Goal: Consume media (video, audio): Consume media (video, audio)

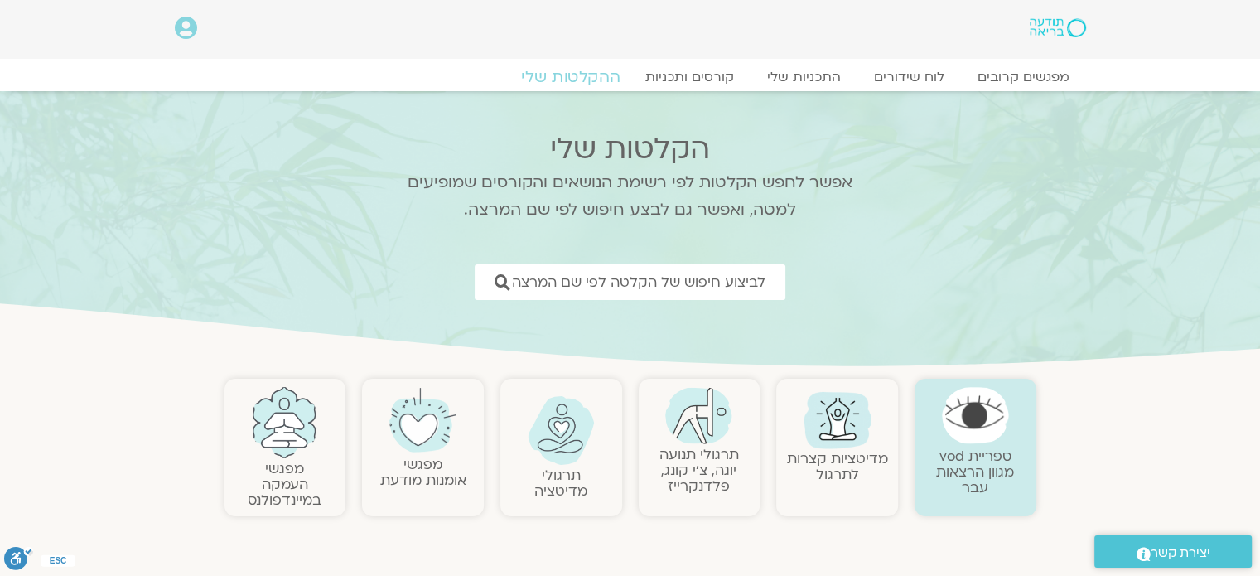
click at [579, 74] on link "ההקלטות שלי" at bounding box center [570, 77] width 139 height 20
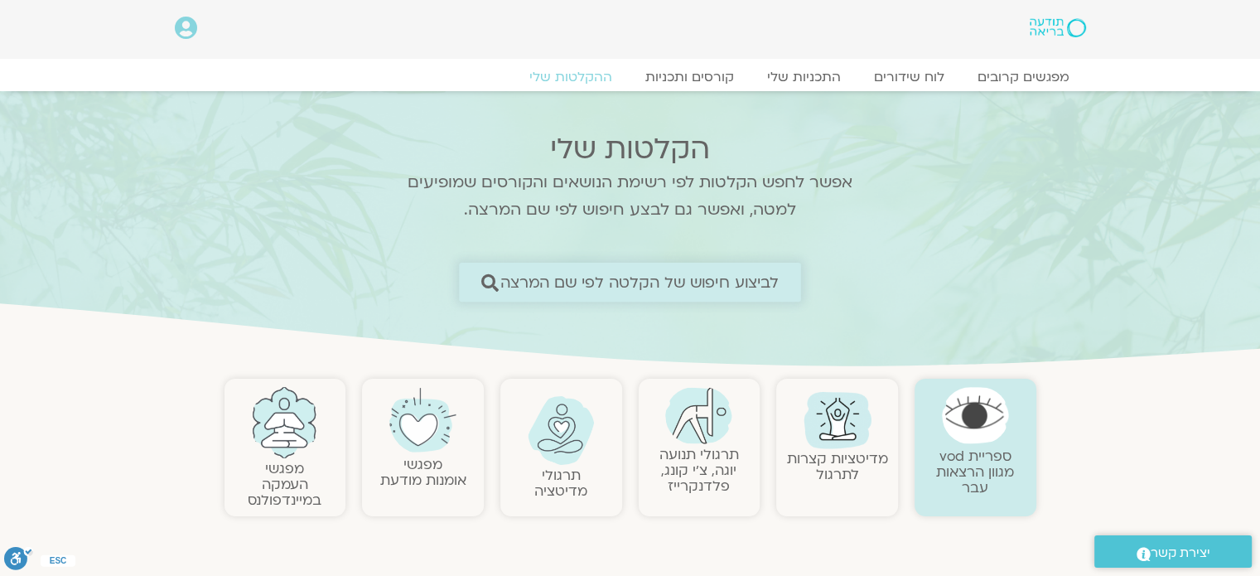
click at [705, 282] on span "לביצוע חיפוש של הקלטה לפי שם המרצה" at bounding box center [639, 281] width 279 height 17
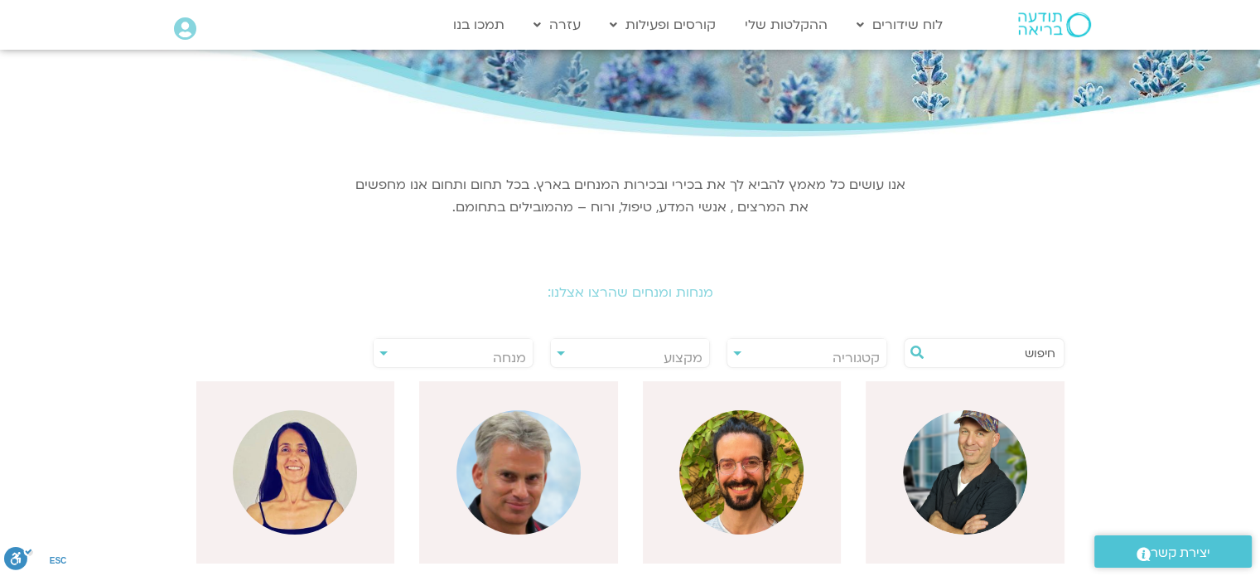
scroll to position [238, 0]
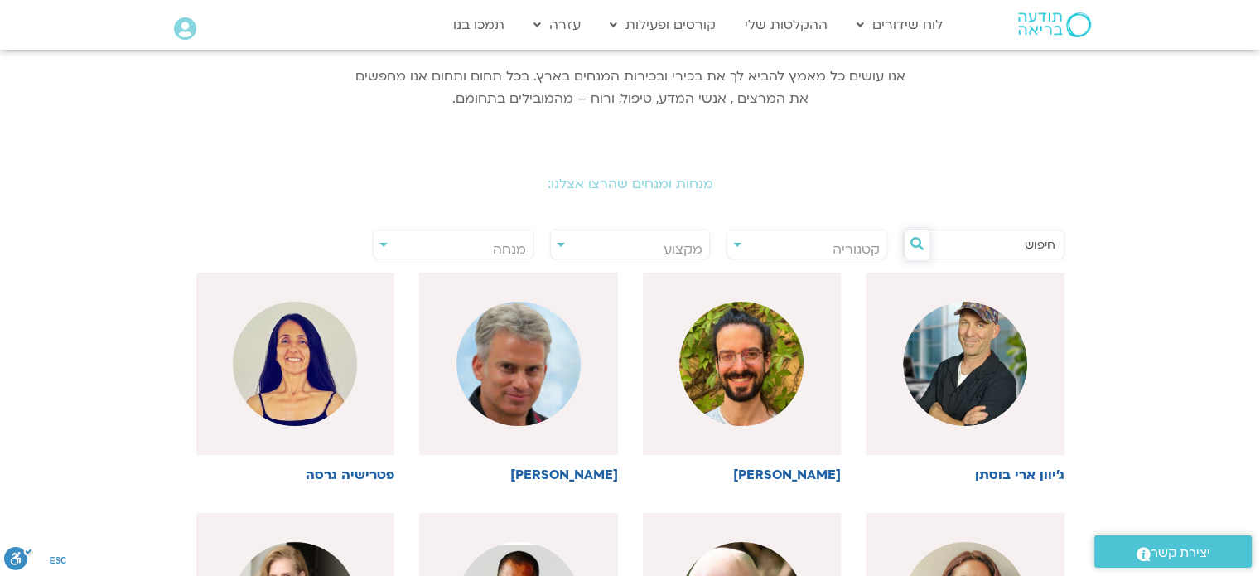
click at [922, 253] on button at bounding box center [916, 245] width 25 height 30
click at [924, 250] on button at bounding box center [916, 245] width 25 height 30
click at [1022, 250] on input "text" at bounding box center [992, 244] width 126 height 28
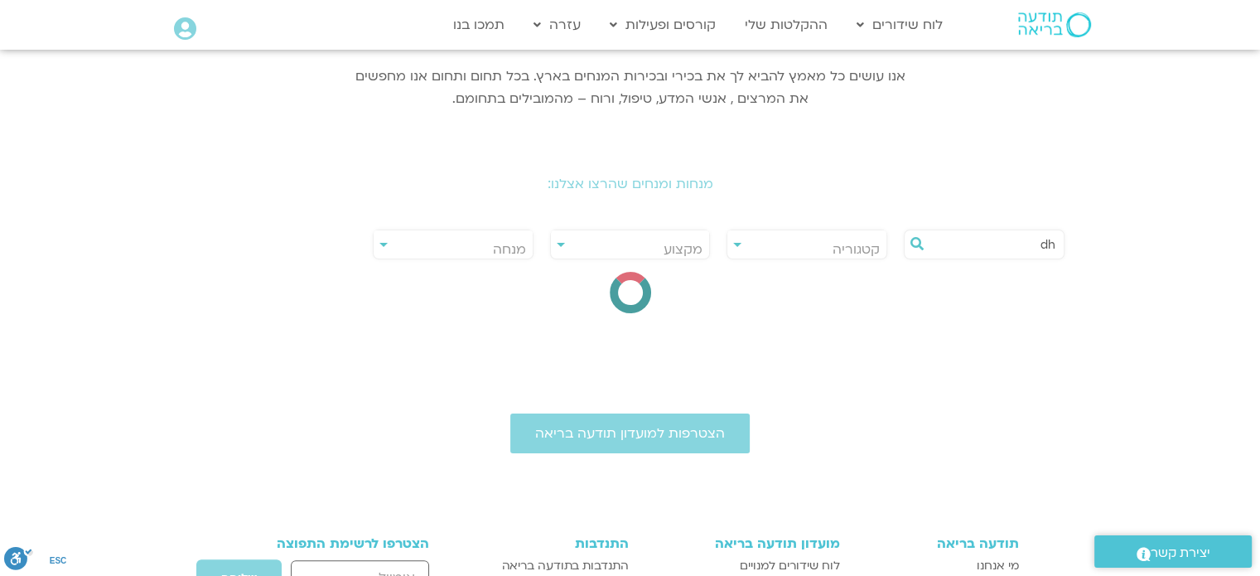
type input "d"
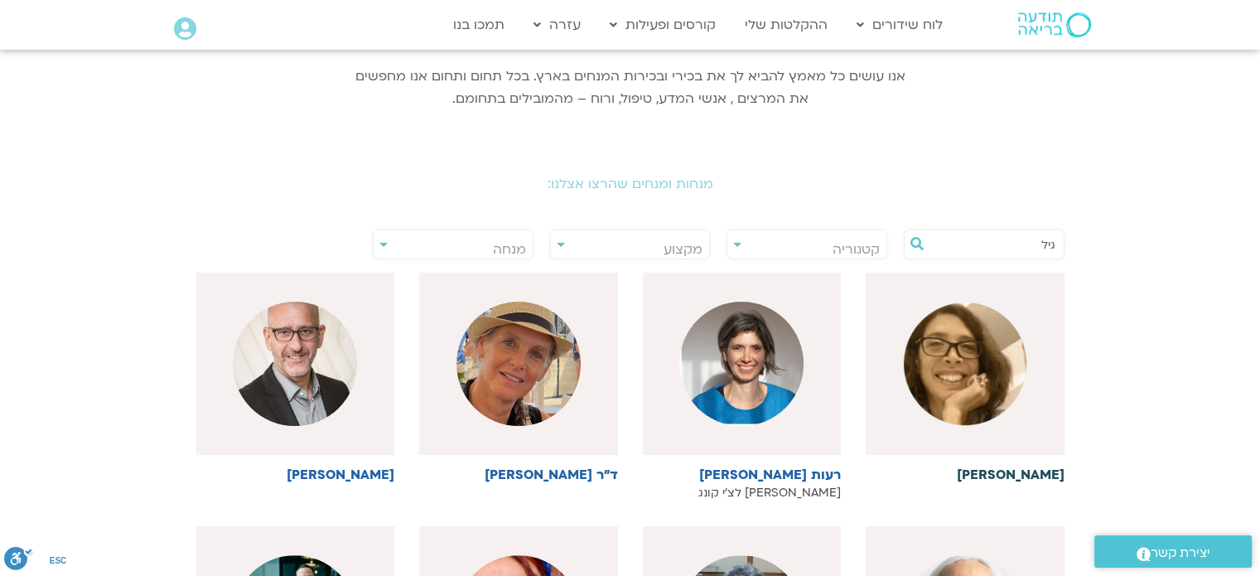
type input "גיל"
click at [991, 359] on img at bounding box center [965, 363] width 124 height 124
click at [1014, 467] on h6 "גיל מרטנס" at bounding box center [965, 474] width 199 height 15
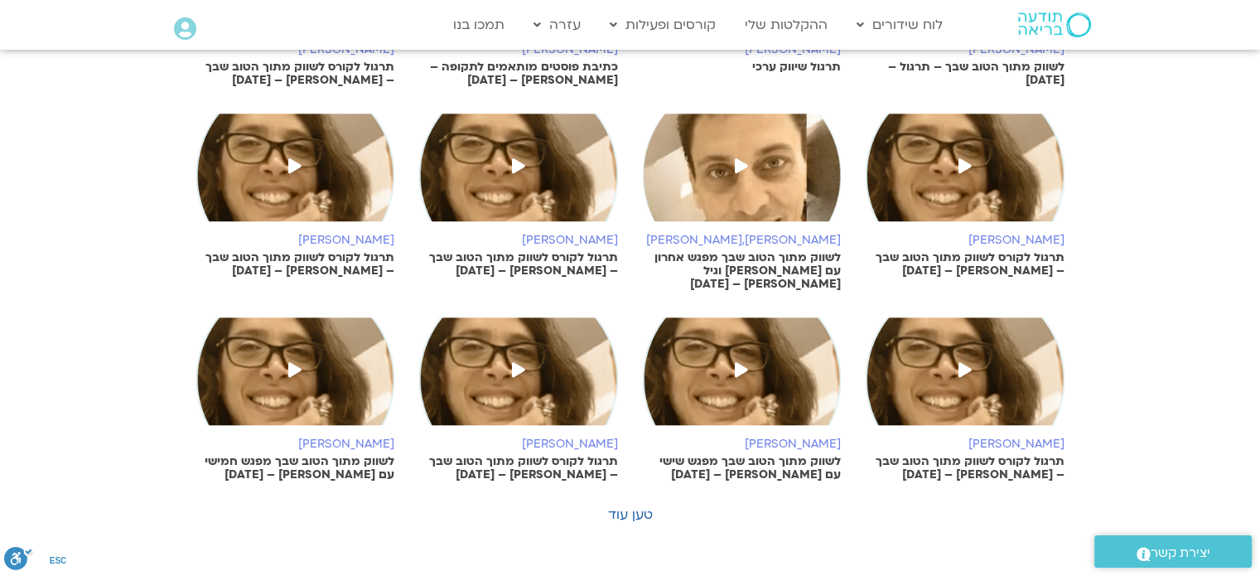
scroll to position [803, 0]
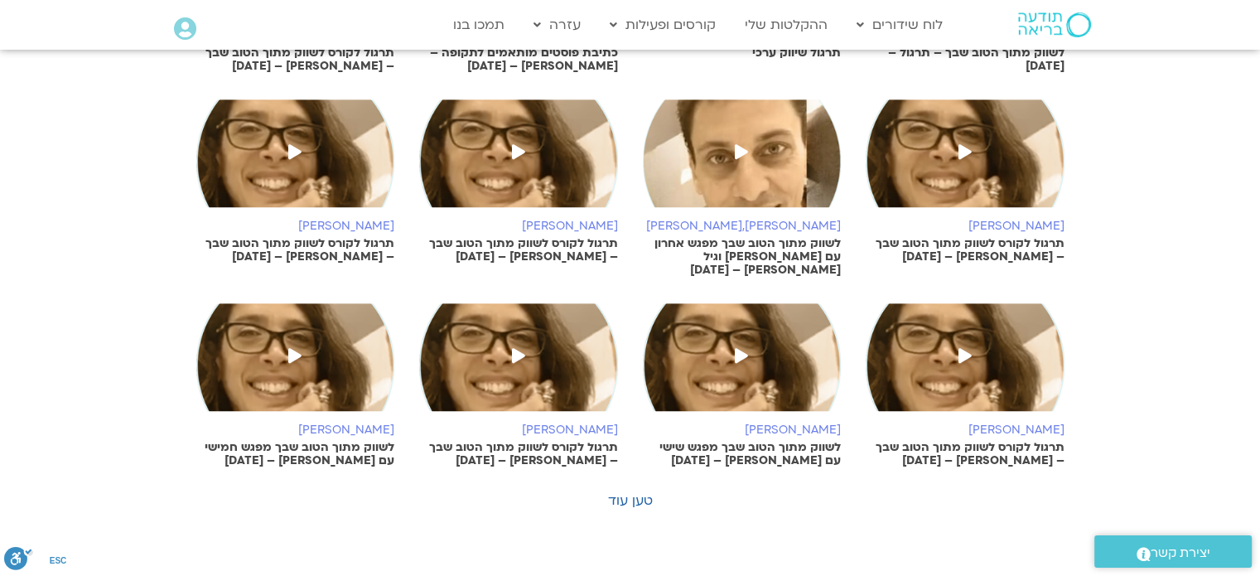
click at [301, 355] on icon at bounding box center [294, 355] width 13 height 15
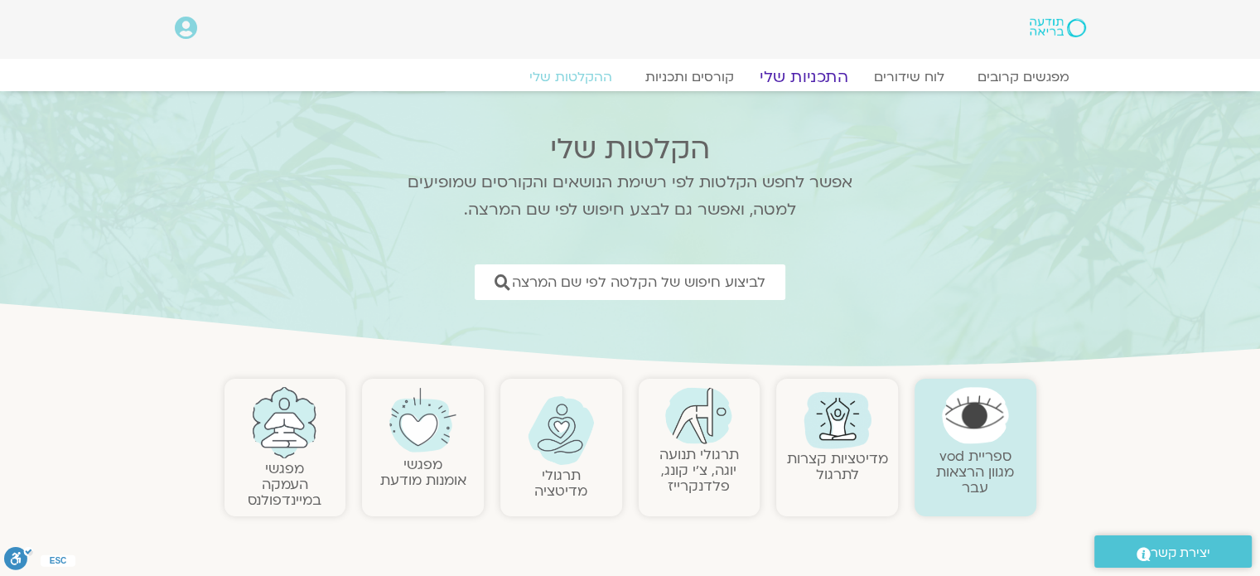
click at [813, 80] on link "התכניות שלי" at bounding box center [804, 77] width 128 height 20
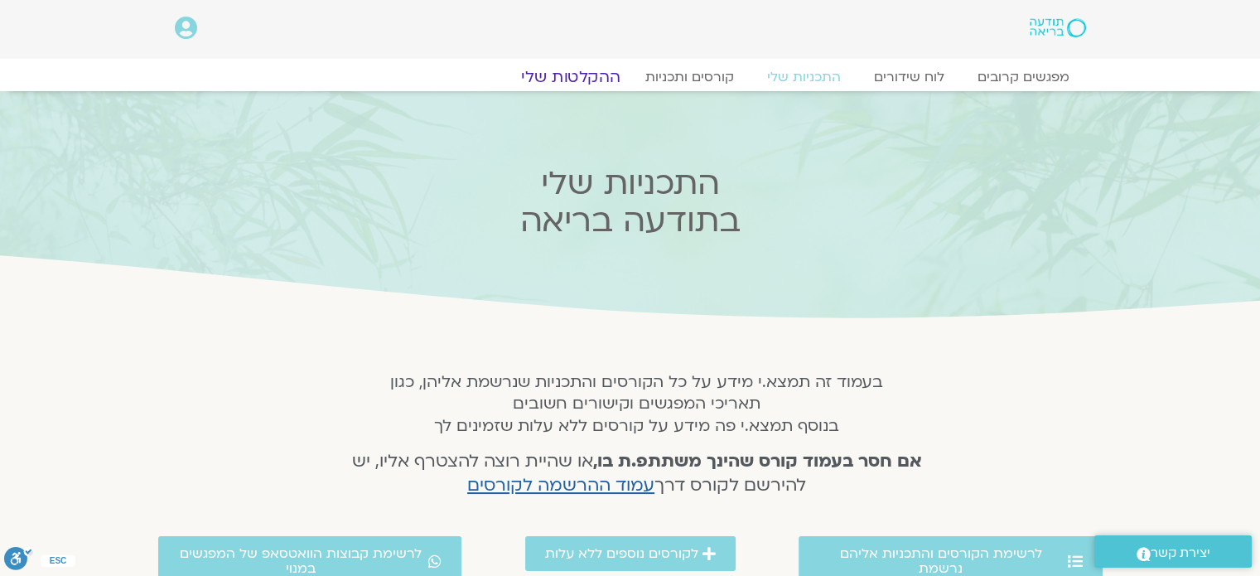
click at [563, 78] on link "ההקלטות שלי" at bounding box center [570, 77] width 139 height 20
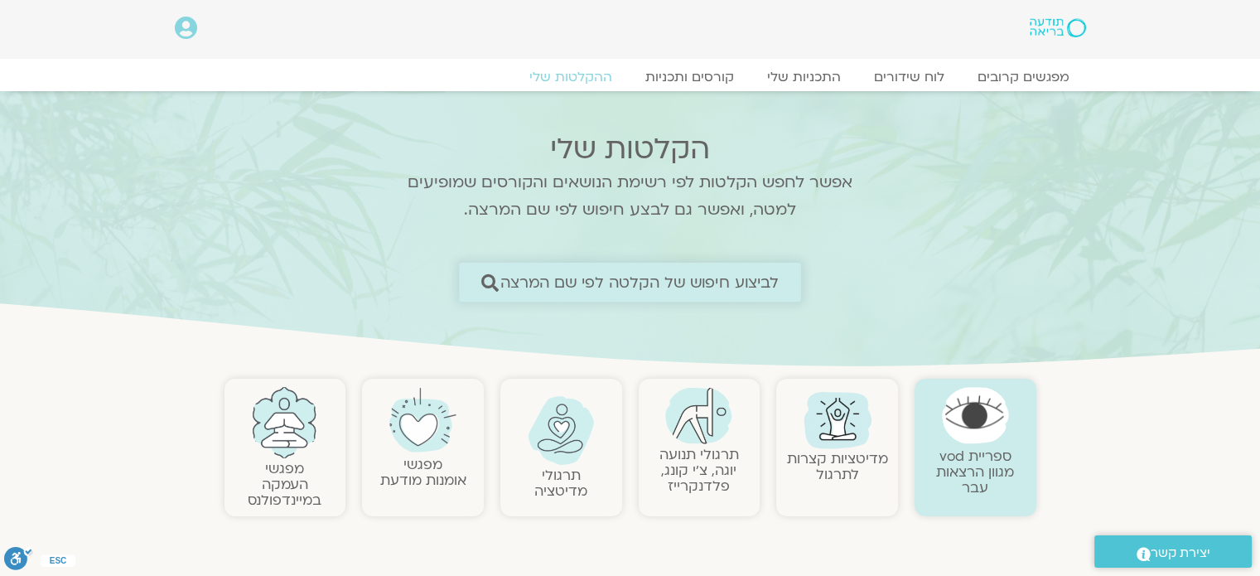
click at [589, 273] on span "לביצוע חיפוש של הקלטה לפי שם המרצה" at bounding box center [639, 281] width 279 height 17
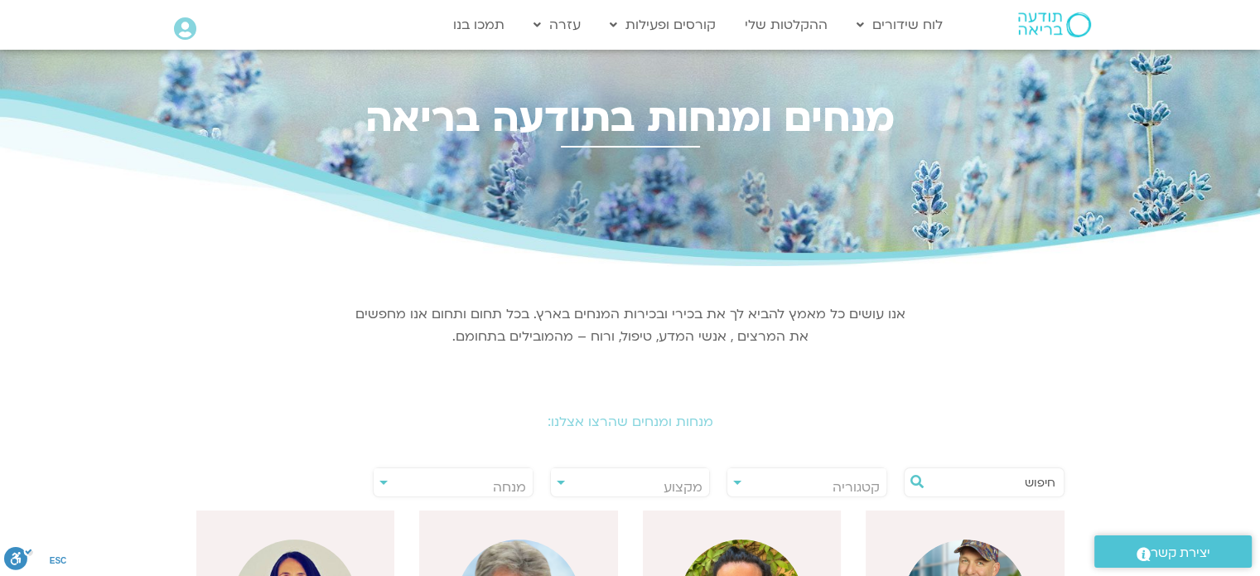
click at [660, 483] on span "מקצוע" at bounding box center [630, 487] width 159 height 38
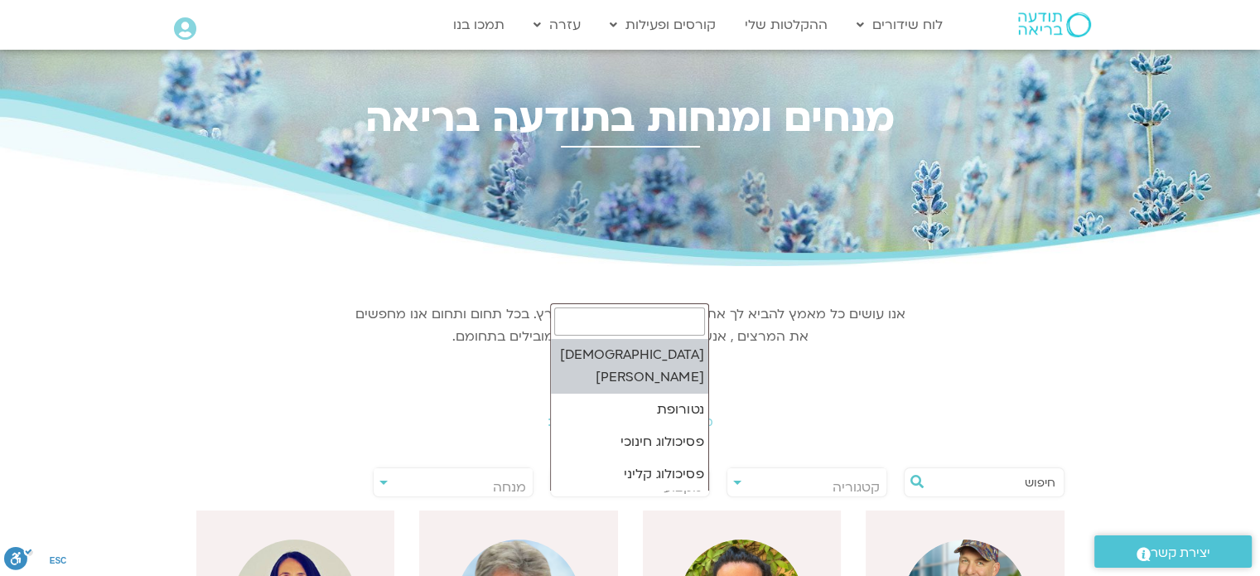
click at [813, 483] on span "קטגוריה" at bounding box center [806, 487] width 159 height 38
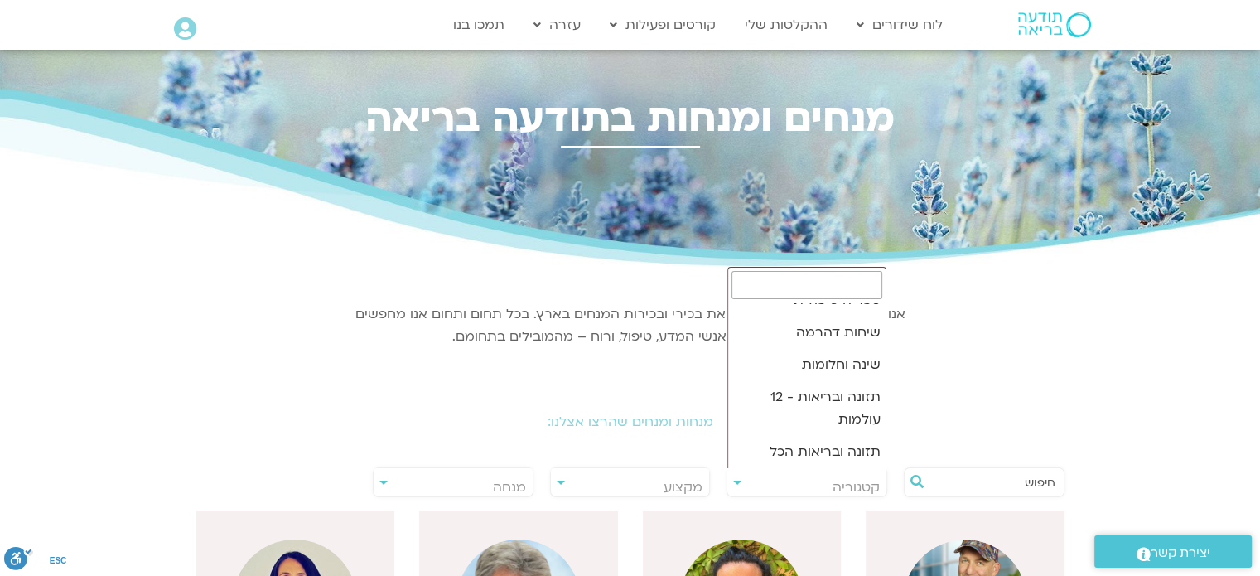
scroll to position [354, 0]
click at [978, 481] on input "text" at bounding box center [992, 482] width 126 height 28
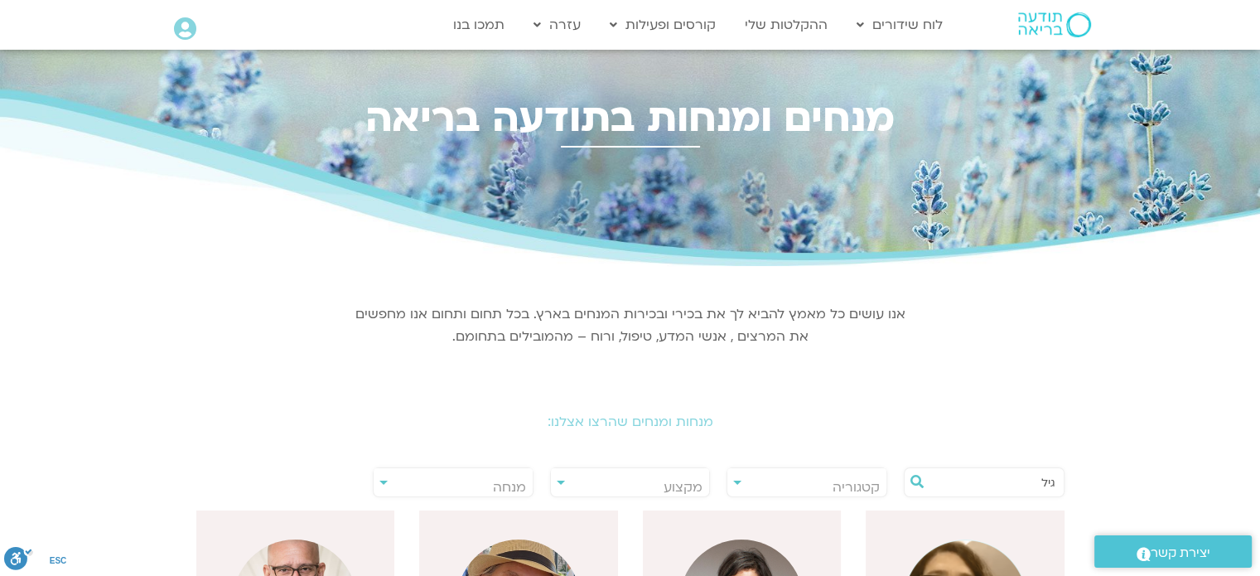
type input "גיל"
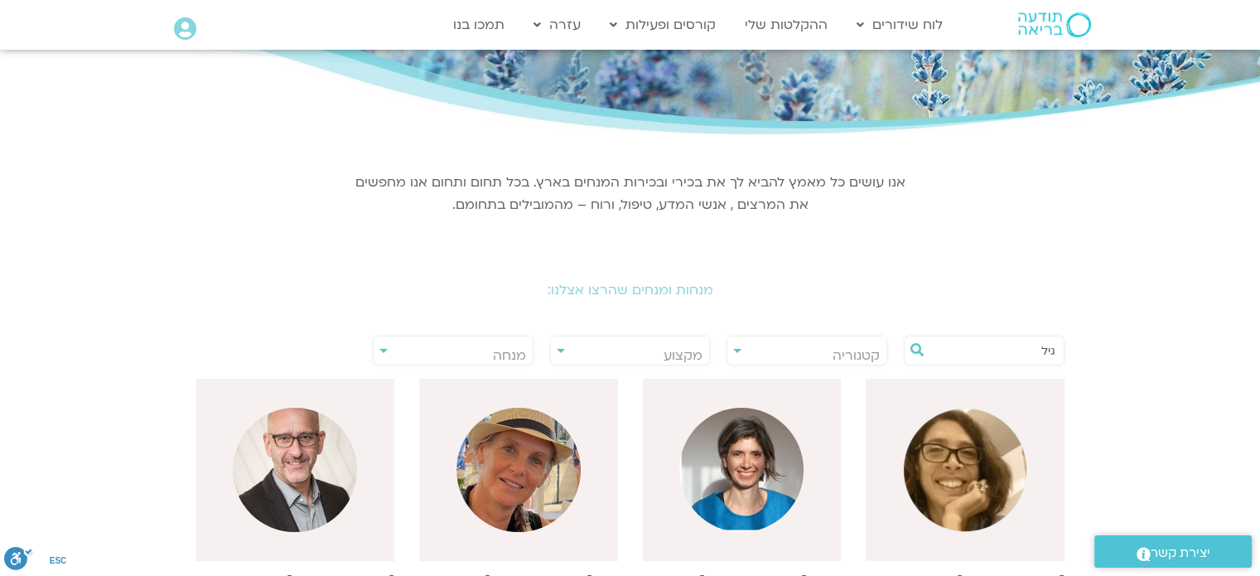
scroll to position [212, 0]
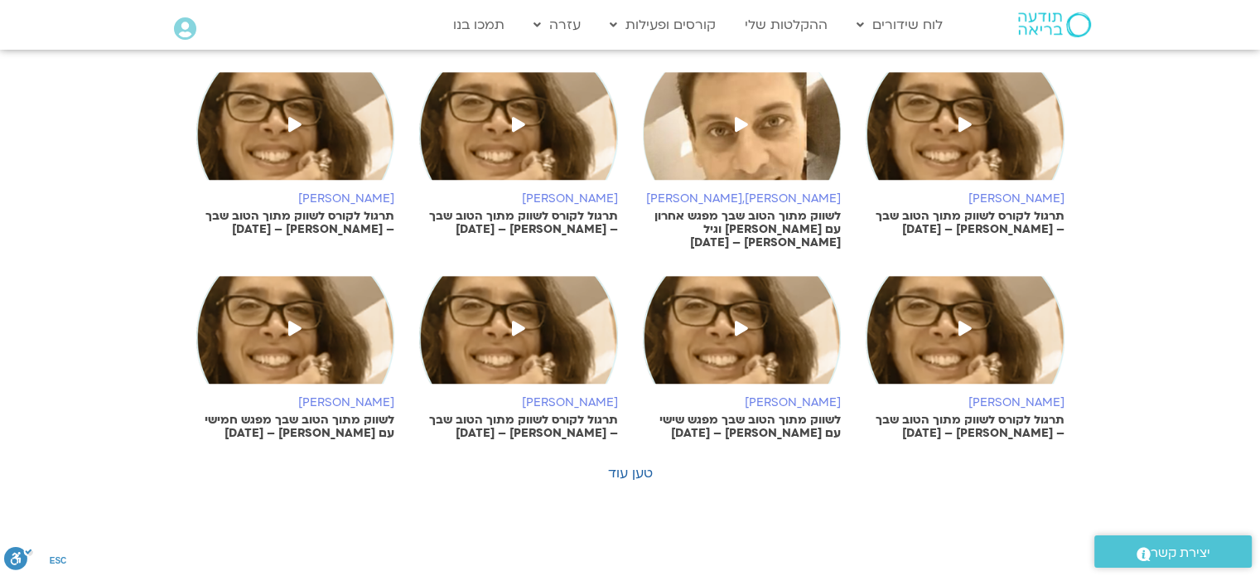
scroll to position [844, 0]
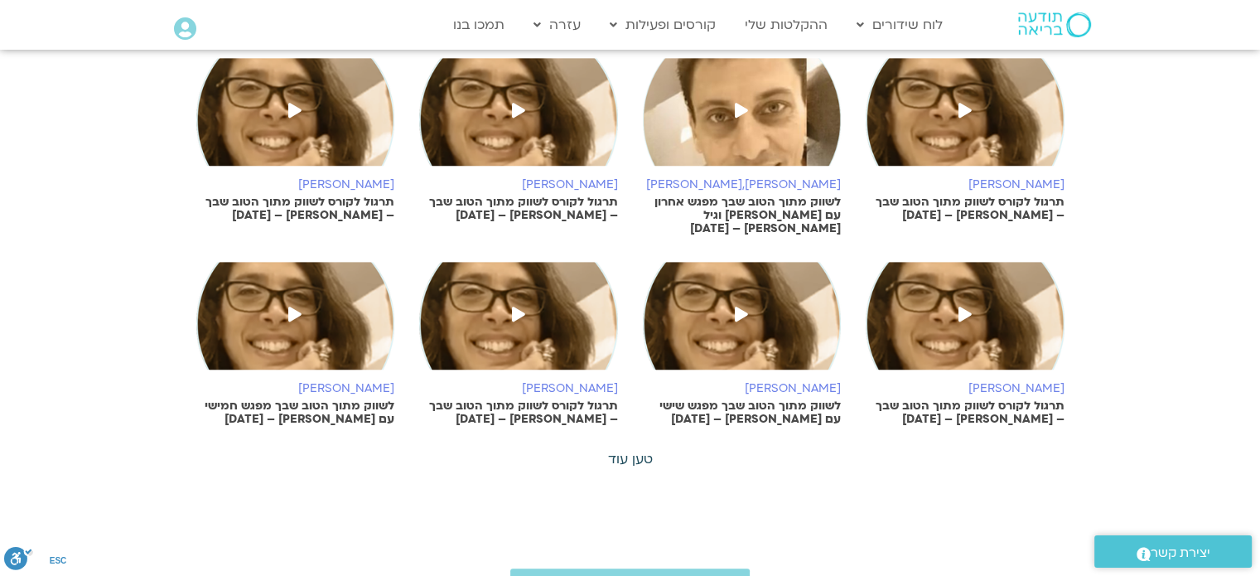
click at [633, 457] on link "טען עוד" at bounding box center [630, 459] width 45 height 18
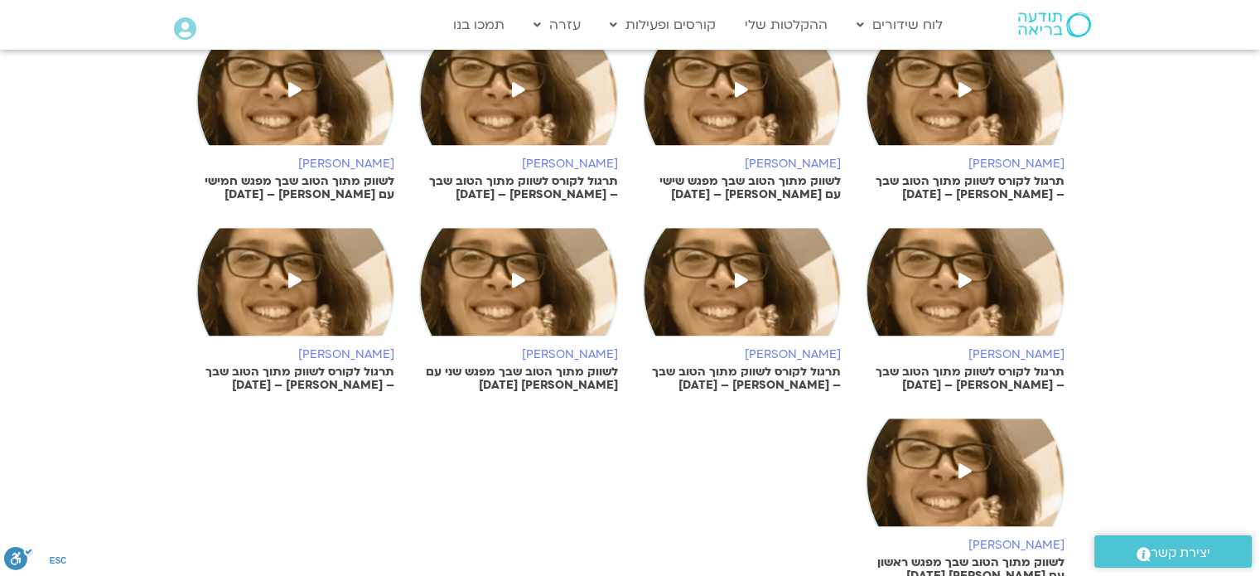
scroll to position [1118, 0]
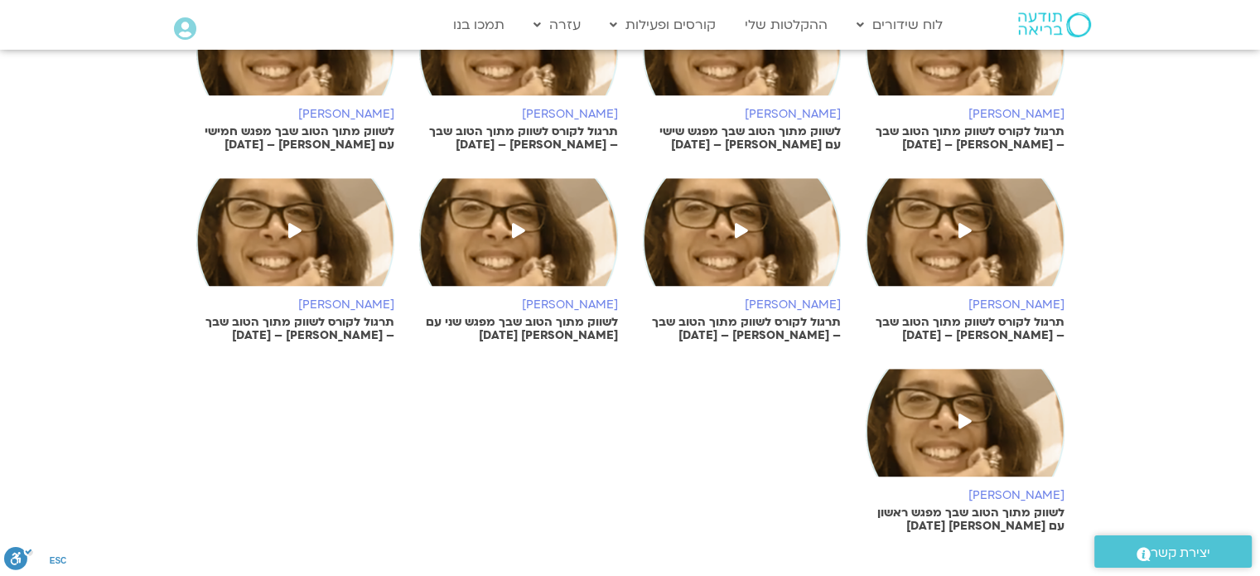
click at [744, 75] on img at bounding box center [742, 50] width 199 height 124
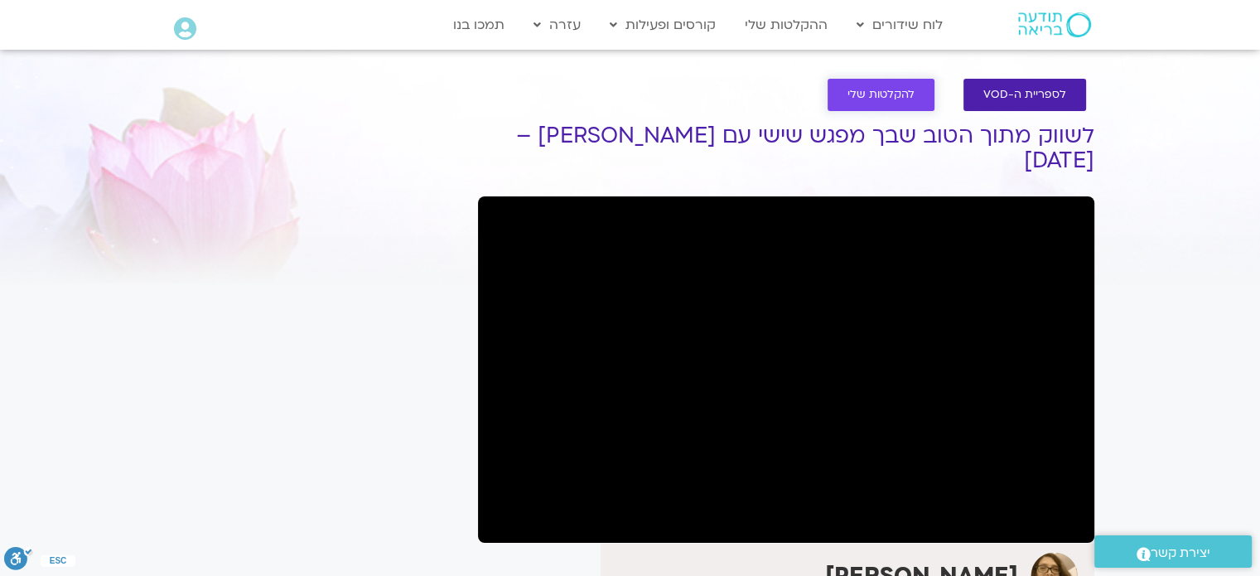
click at [889, 90] on span "להקלטות שלי" at bounding box center [880, 95] width 67 height 12
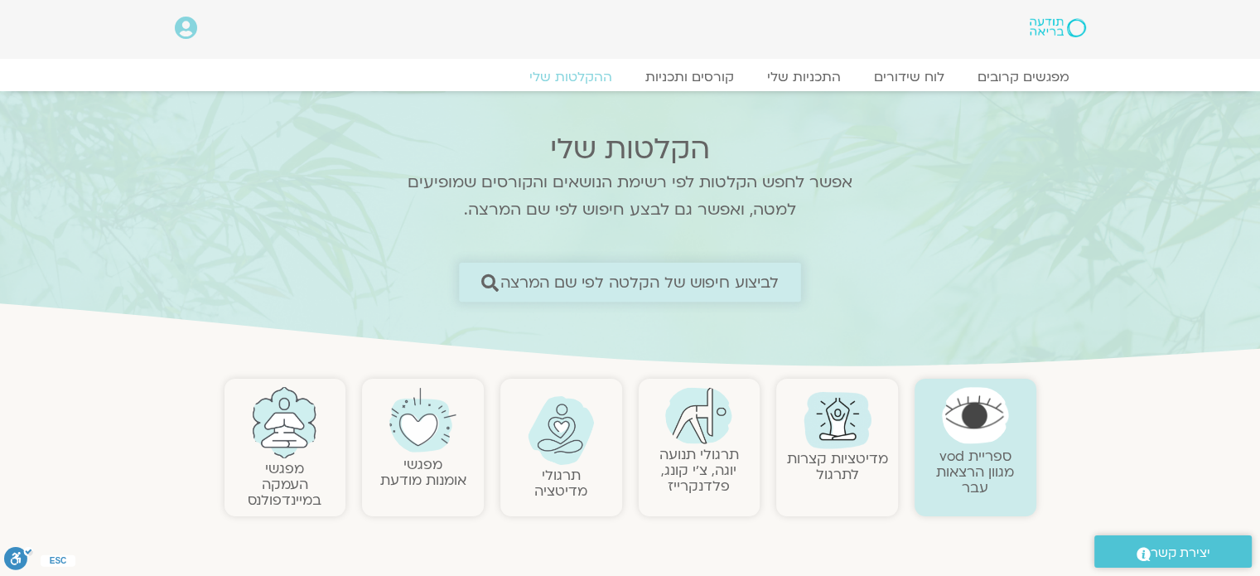
click at [602, 284] on span "לביצוע חיפוש של הקלטה לפי שם המרצה" at bounding box center [639, 281] width 279 height 17
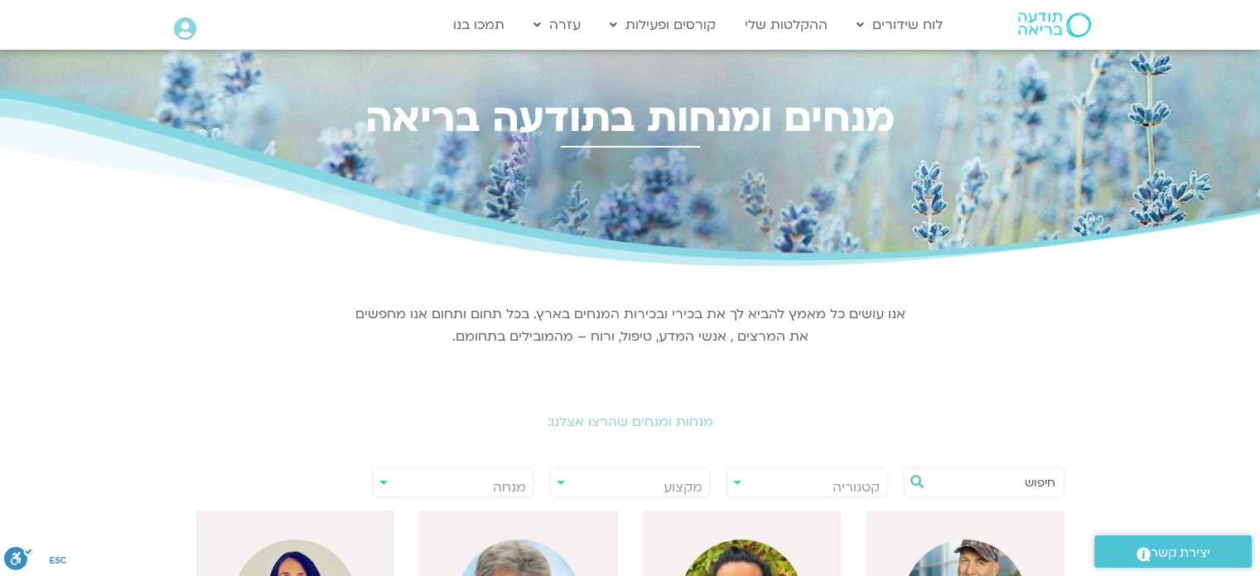
click at [985, 473] on input "text" at bounding box center [992, 482] width 126 height 28
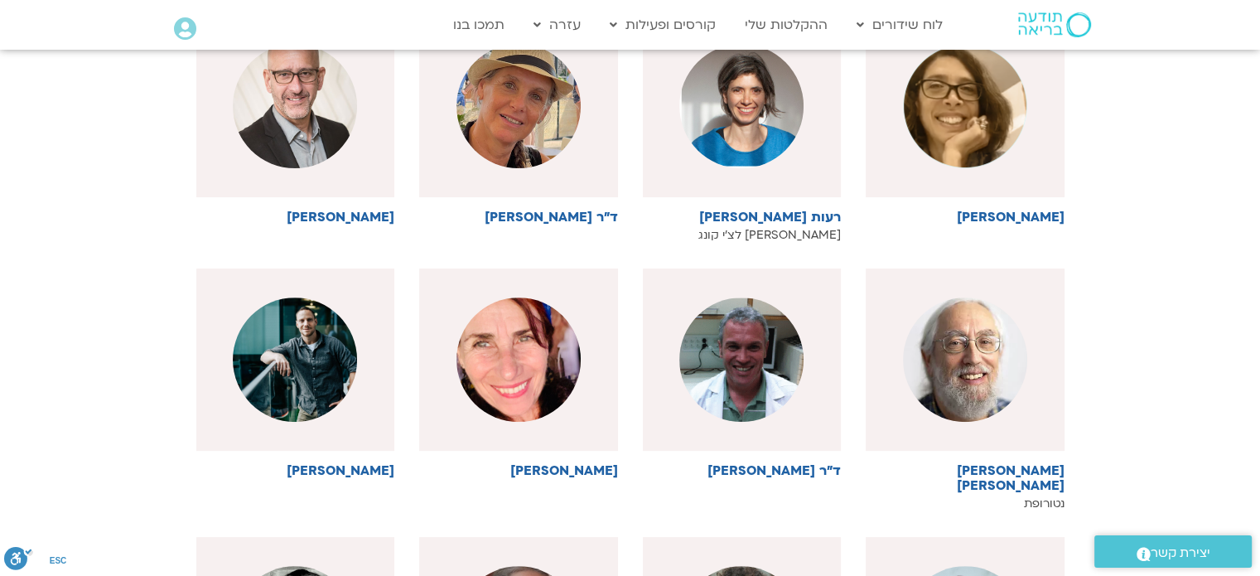
scroll to position [555, 0]
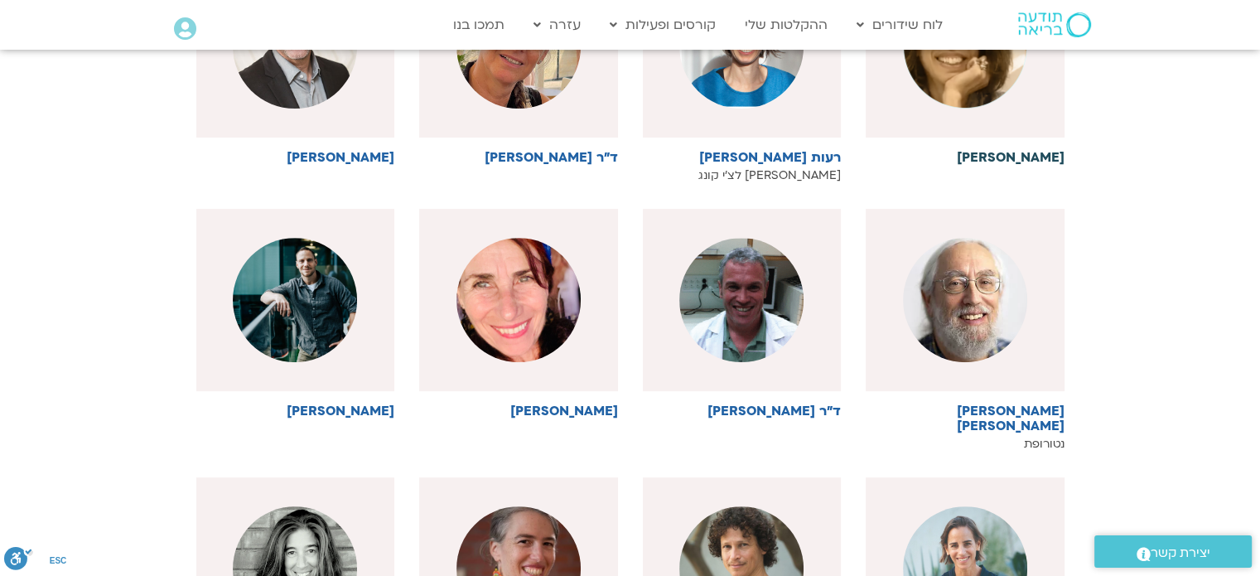
type input "גיל"
click at [1050, 156] on h6 "[PERSON_NAME]" at bounding box center [965, 157] width 199 height 15
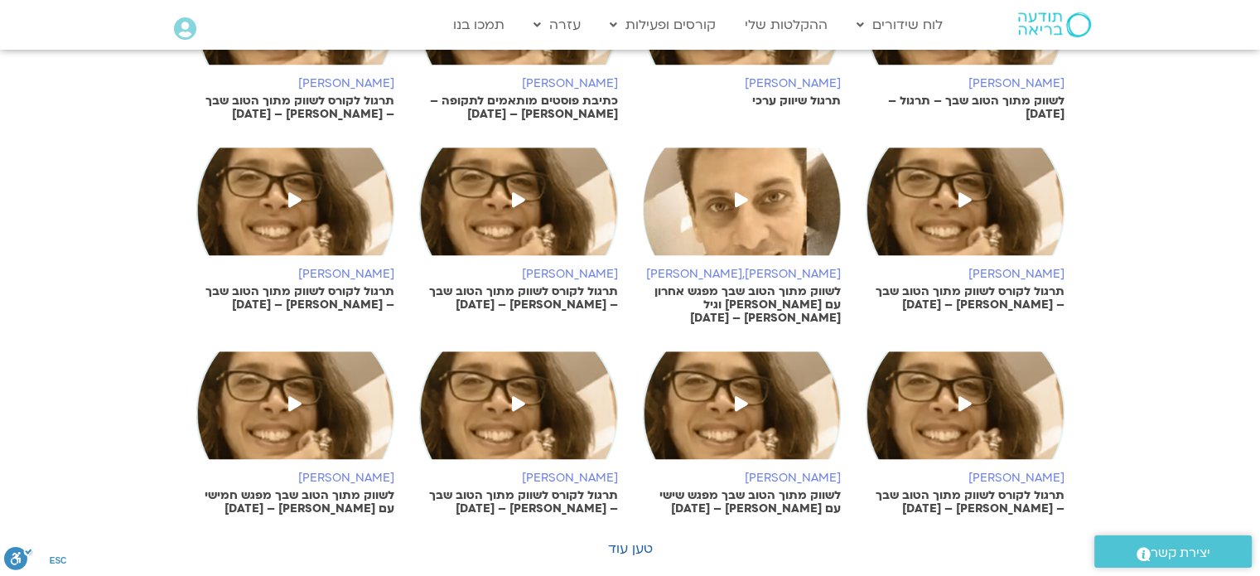
scroll to position [800, 0]
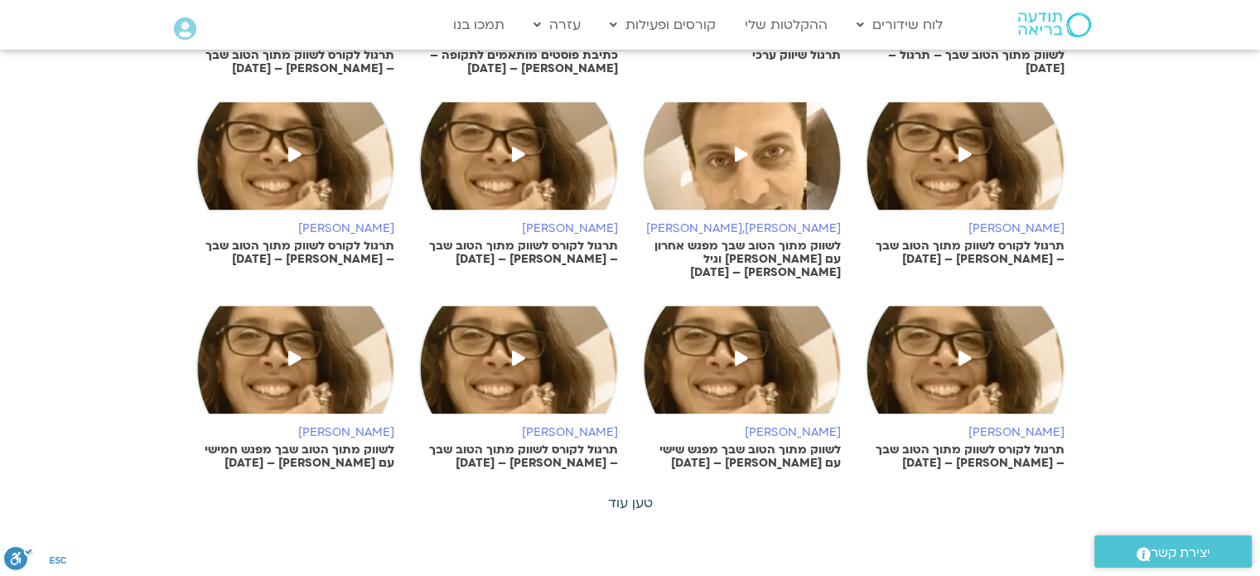
click at [639, 494] on link "טען עוד" at bounding box center [630, 503] width 45 height 18
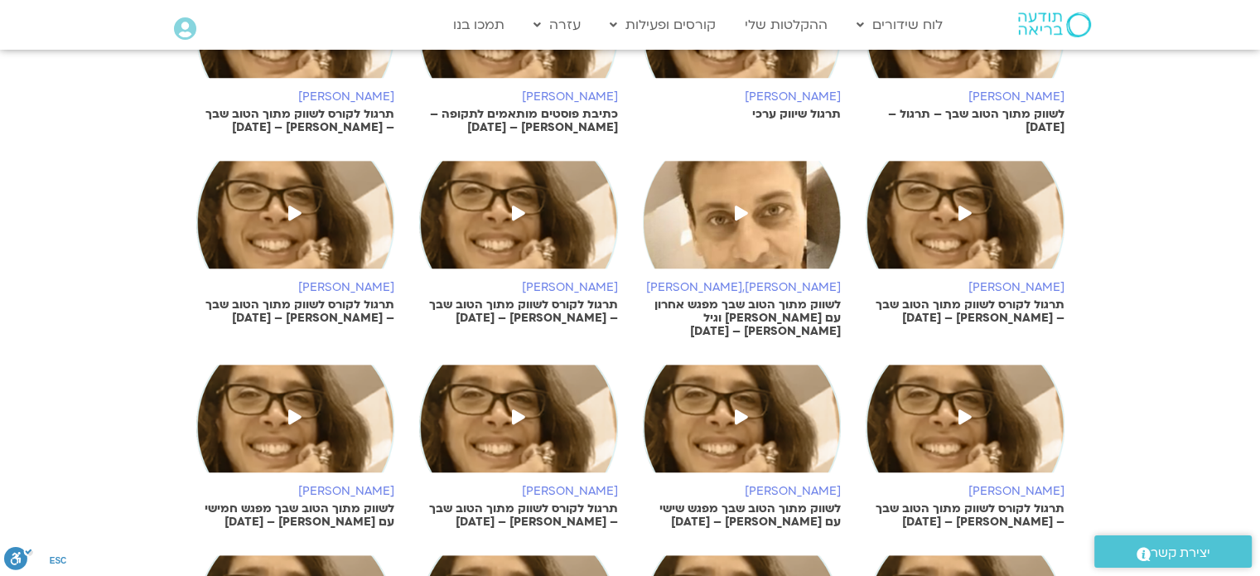
scroll to position [744, 0]
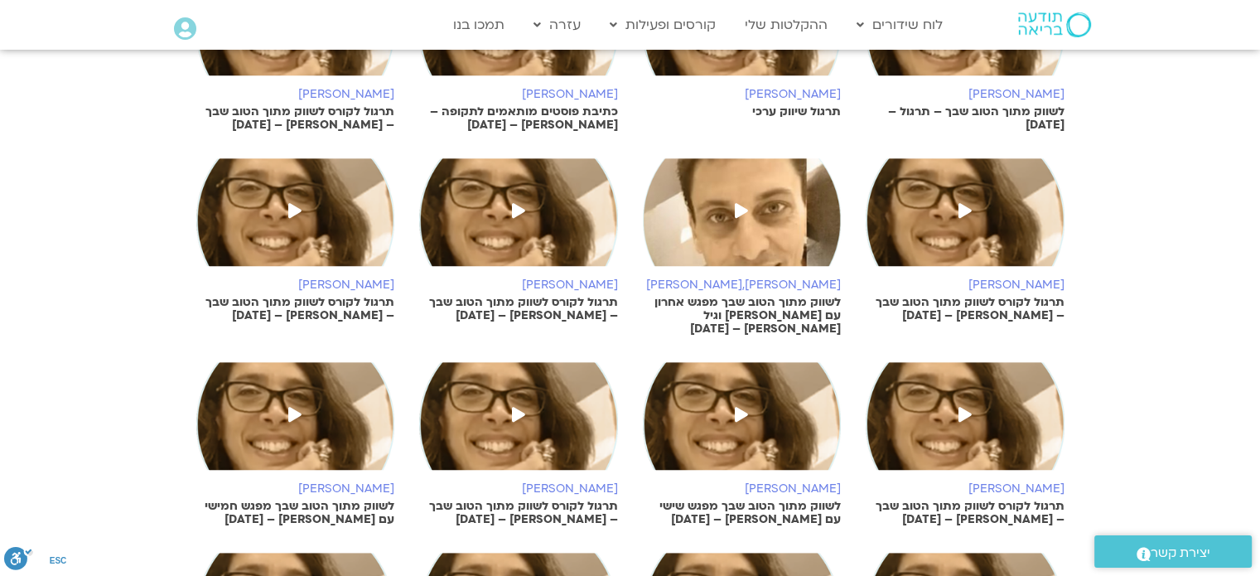
click at [519, 411] on icon at bounding box center [518, 414] width 13 height 15
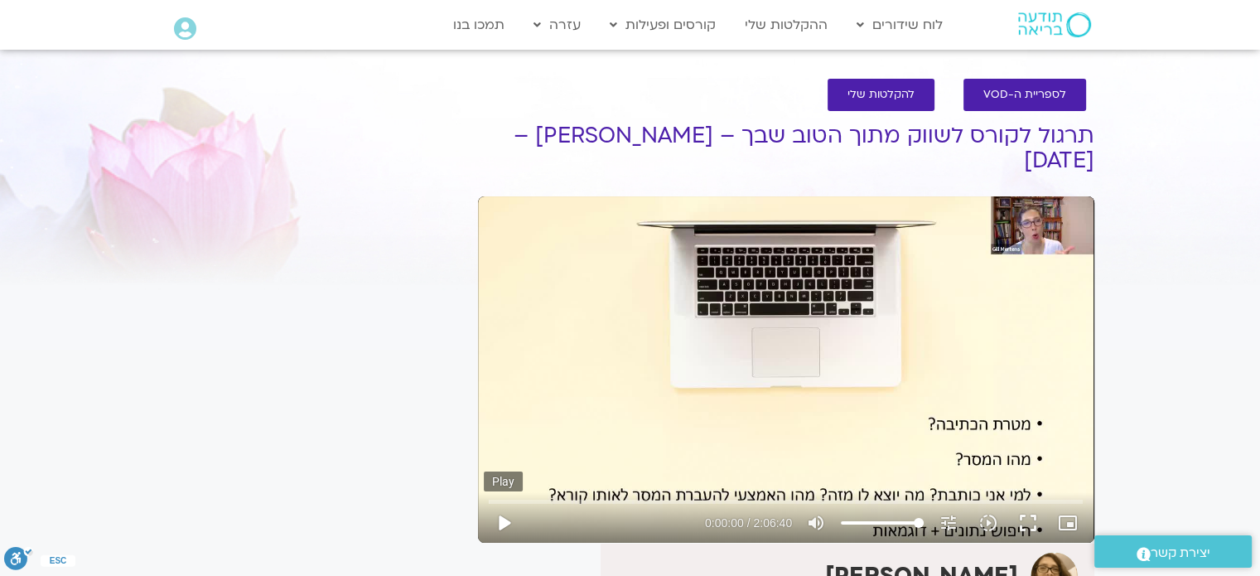
click at [503, 503] on button "play_arrow" at bounding box center [504, 523] width 40 height 40
click at [614, 496] on input "Seek" at bounding box center [786, 501] width 594 height 10
click at [692, 496] on input "Seek" at bounding box center [786, 501] width 594 height 10
click at [755, 496] on input "Seek" at bounding box center [786, 501] width 594 height 10
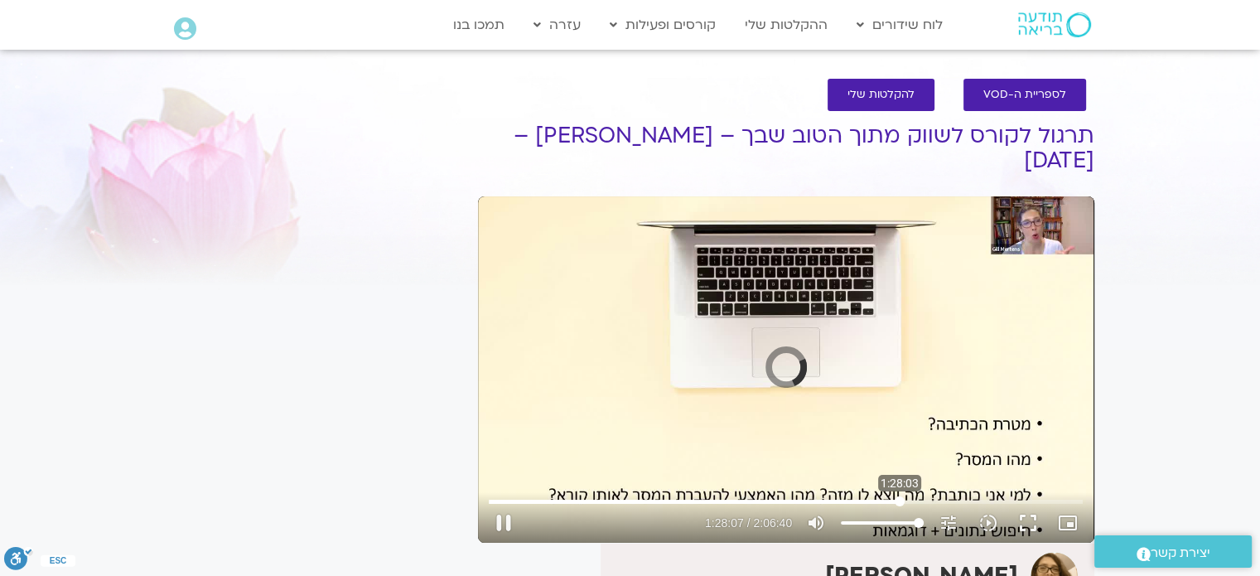
click at [899, 496] on input "Seek" at bounding box center [786, 501] width 594 height 10
click at [986, 496] on input "Seek" at bounding box center [786, 501] width 594 height 10
click at [1078, 496] on input "Seek" at bounding box center [786, 501] width 594 height 10
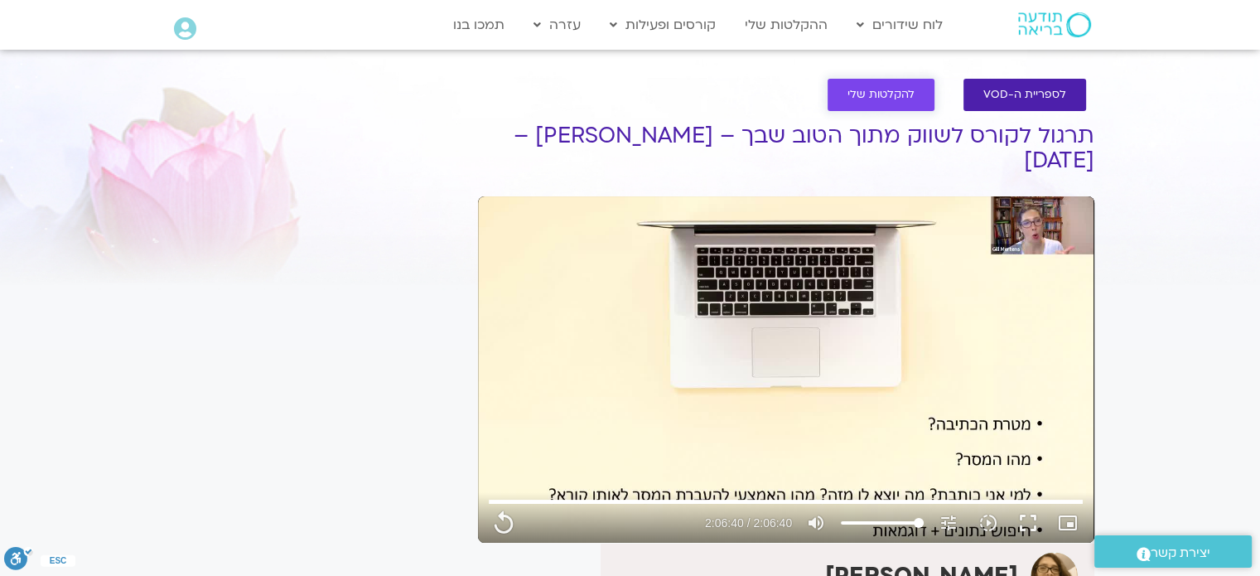
click at [872, 89] on span "להקלטות שלי" at bounding box center [880, 95] width 67 height 12
type input "7600.48"
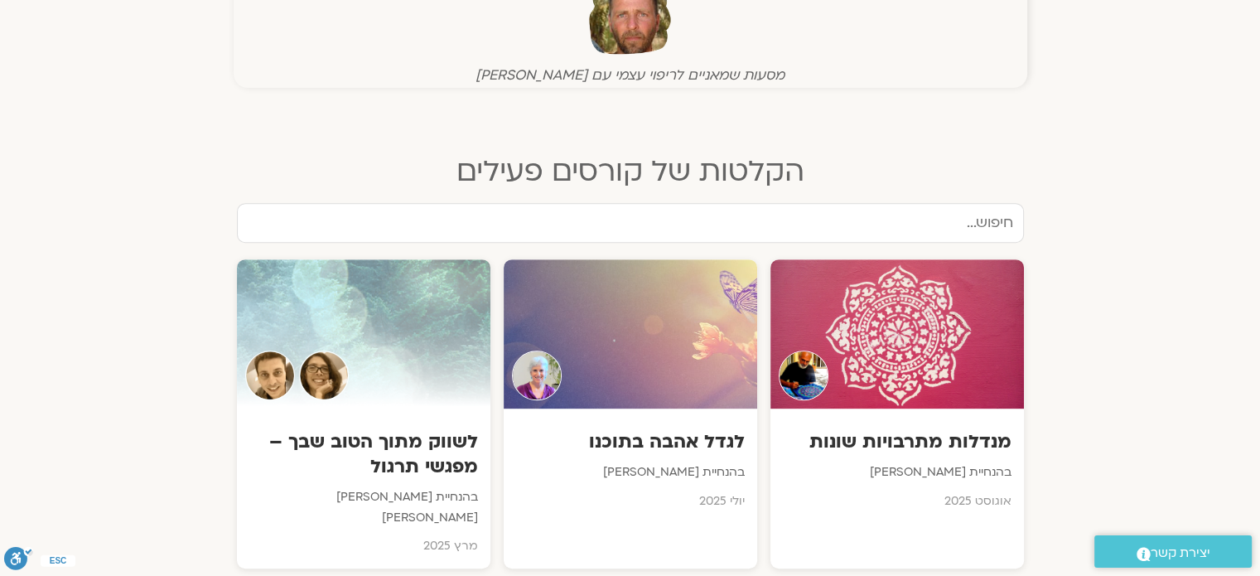
scroll to position [595, 0]
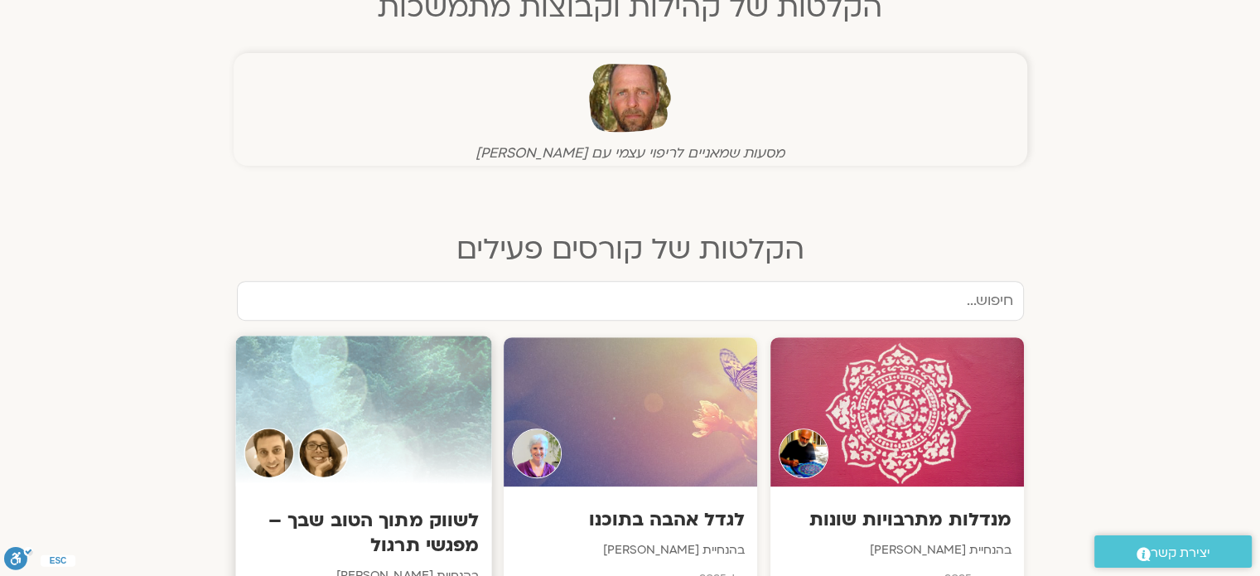
click at [427, 394] on div at bounding box center [363, 410] width 256 height 151
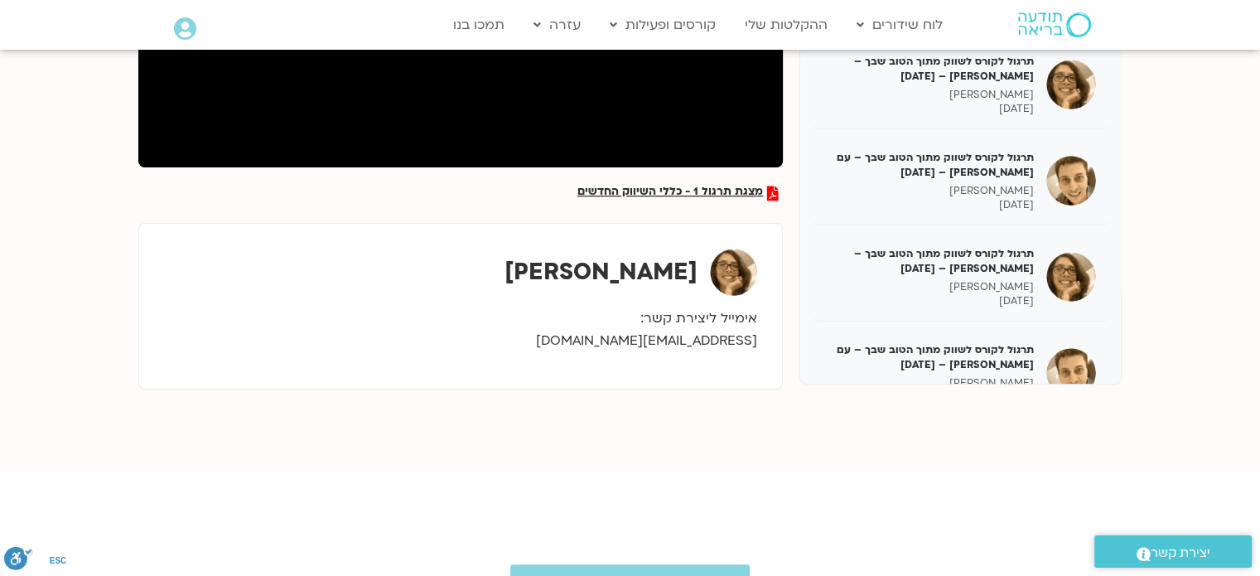
scroll to position [364, 0]
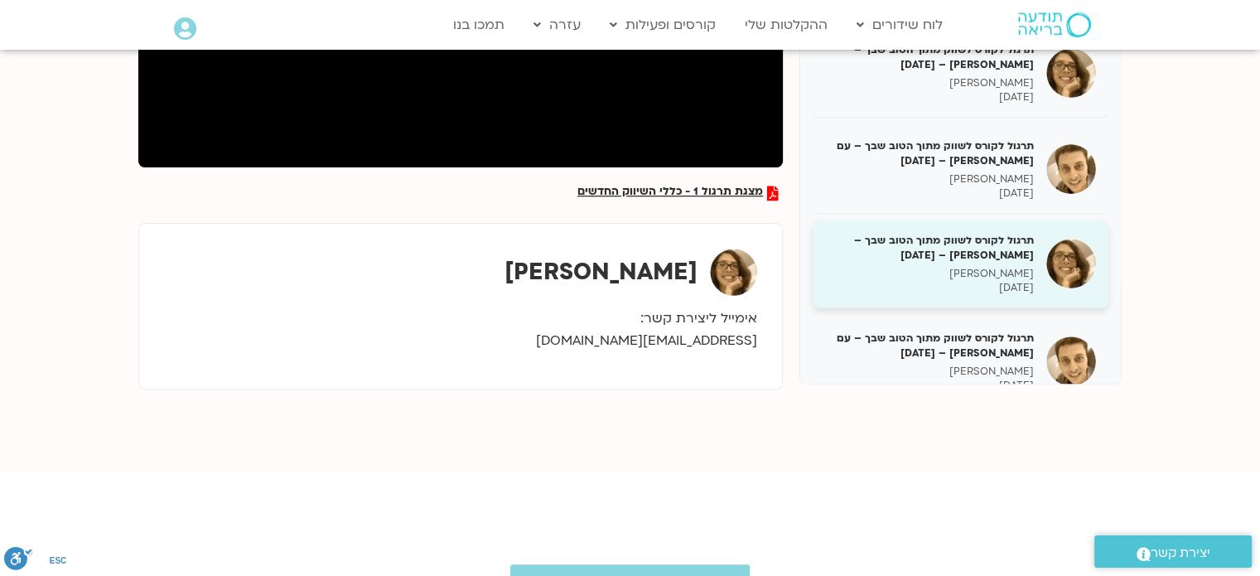
click at [1022, 243] on h5 "תרגול לקורס לשווק מתוך הטוב שבך – [PERSON_NAME] – [DATE]" at bounding box center [929, 248] width 209 height 30
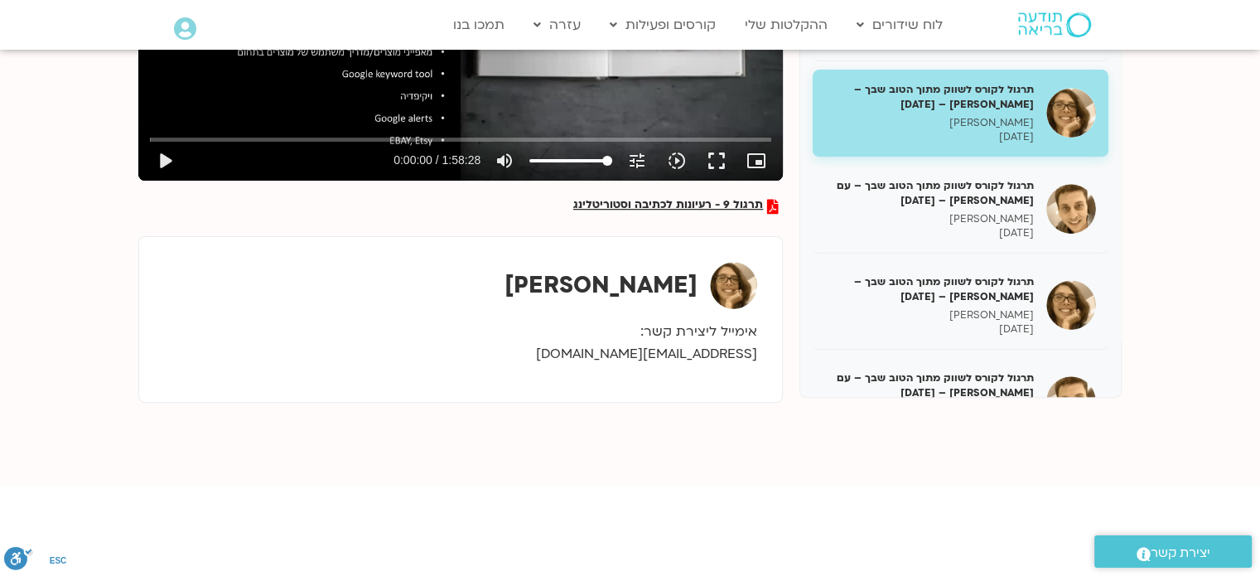
scroll to position [563, 0]
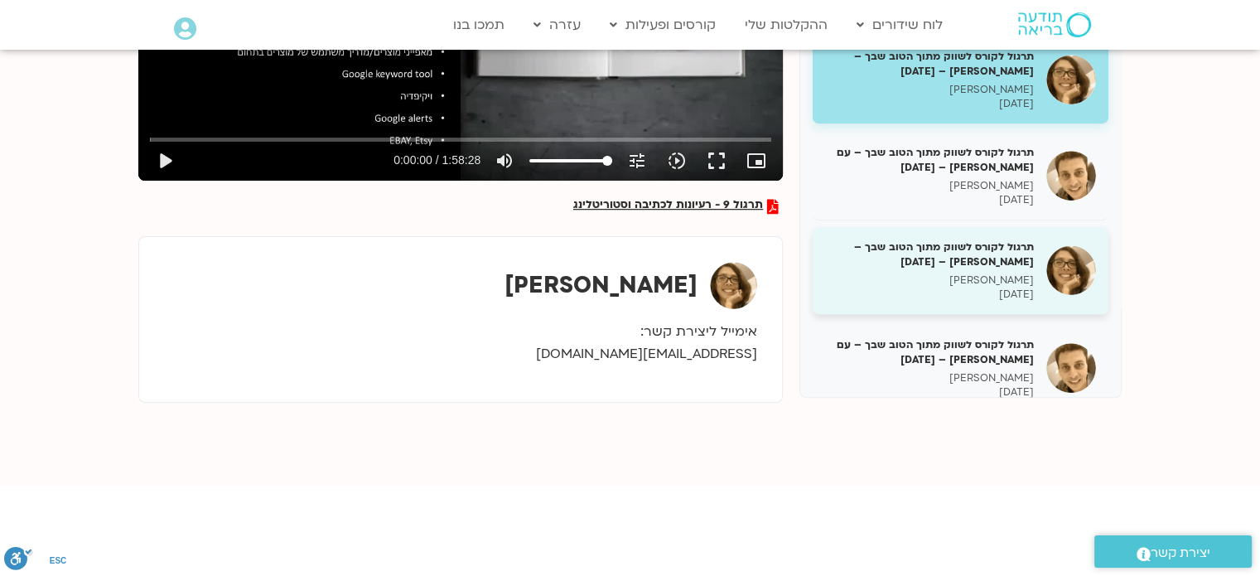
click at [1010, 262] on h5 "תרגול לקורס לשווק מתוך הטוב שבך – [PERSON_NAME] – [DATE]" at bounding box center [929, 254] width 209 height 30
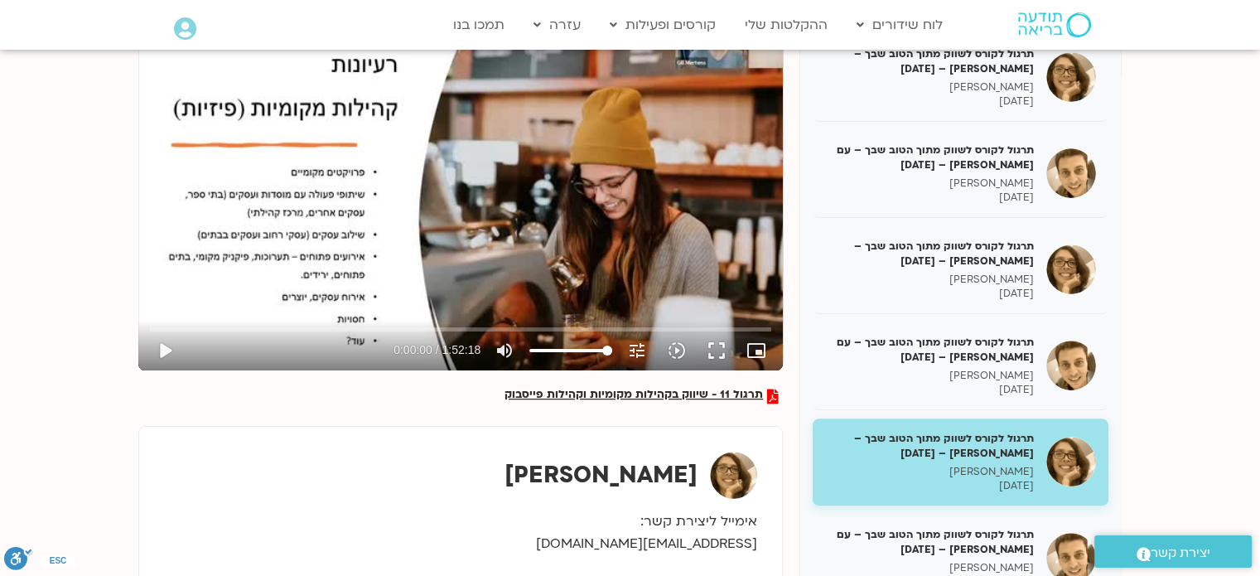
scroll to position [232, 0]
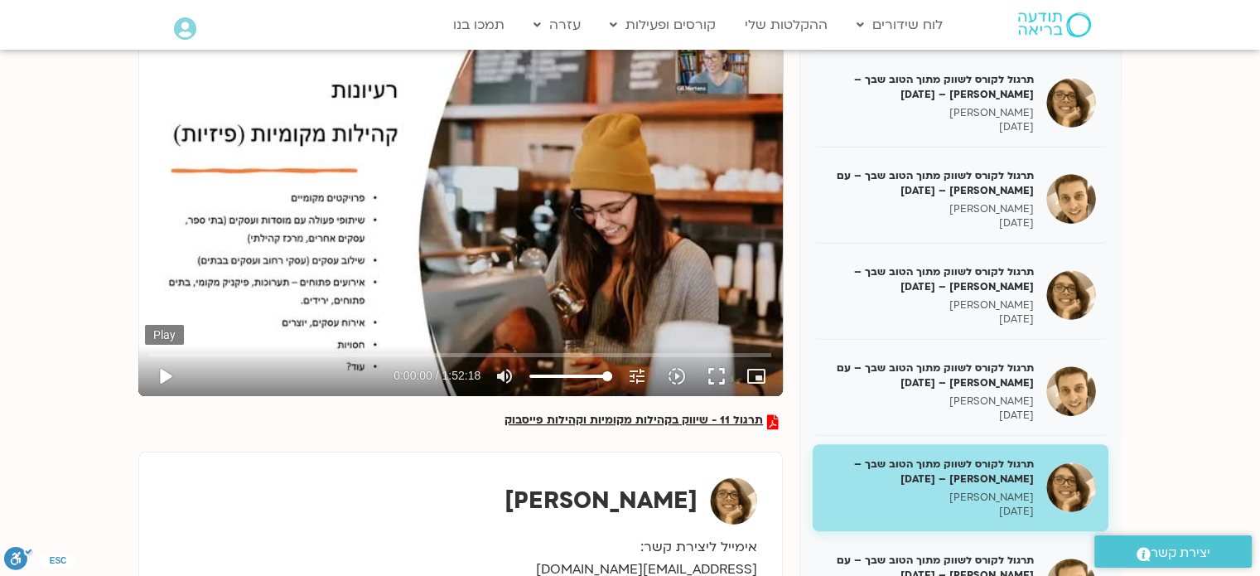
click at [166, 371] on button "play_arrow" at bounding box center [165, 376] width 40 height 40
click at [176, 350] on input "Seek" at bounding box center [460, 355] width 621 height 10
click at [204, 354] on input "Seek" at bounding box center [460, 355] width 621 height 10
click at [189, 353] on input "Seek" at bounding box center [460, 355] width 621 height 10
click at [200, 353] on input "Seek" at bounding box center [460, 355] width 621 height 10
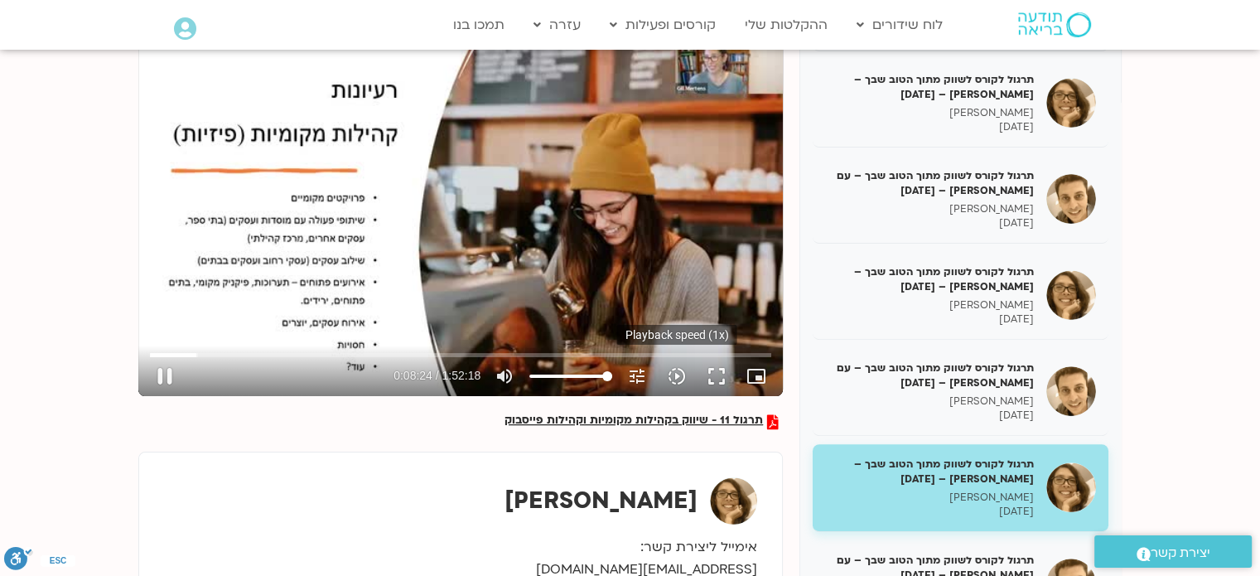
click at [676, 378] on icon "slow_motion_video" at bounding box center [677, 376] width 20 height 20
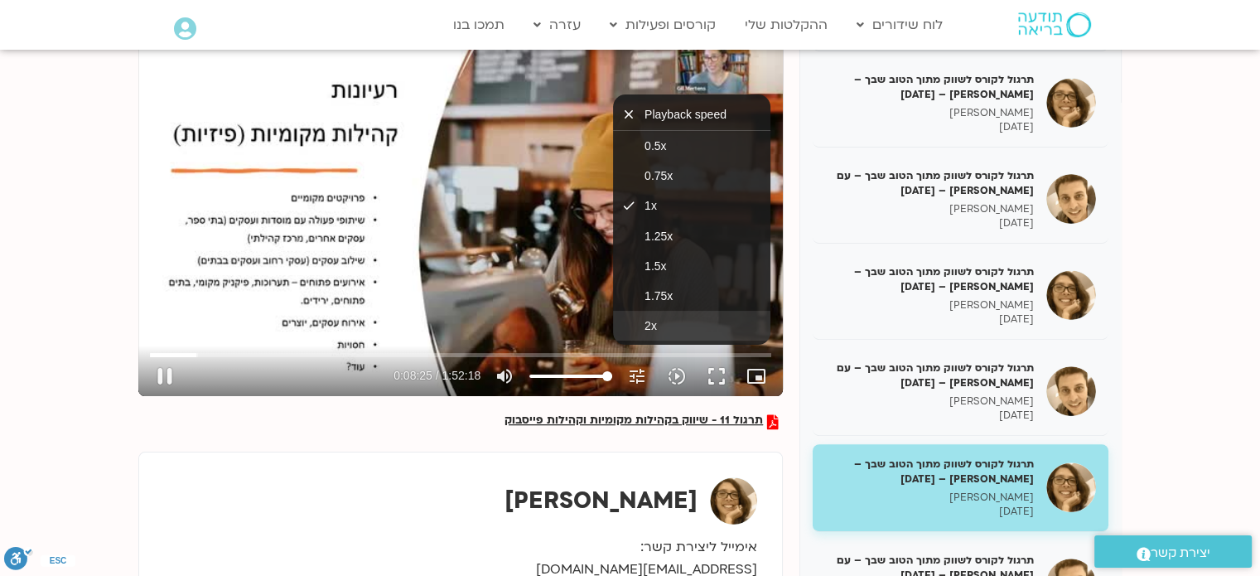
click at [665, 330] on button "2x" at bounding box center [691, 326] width 157 height 30
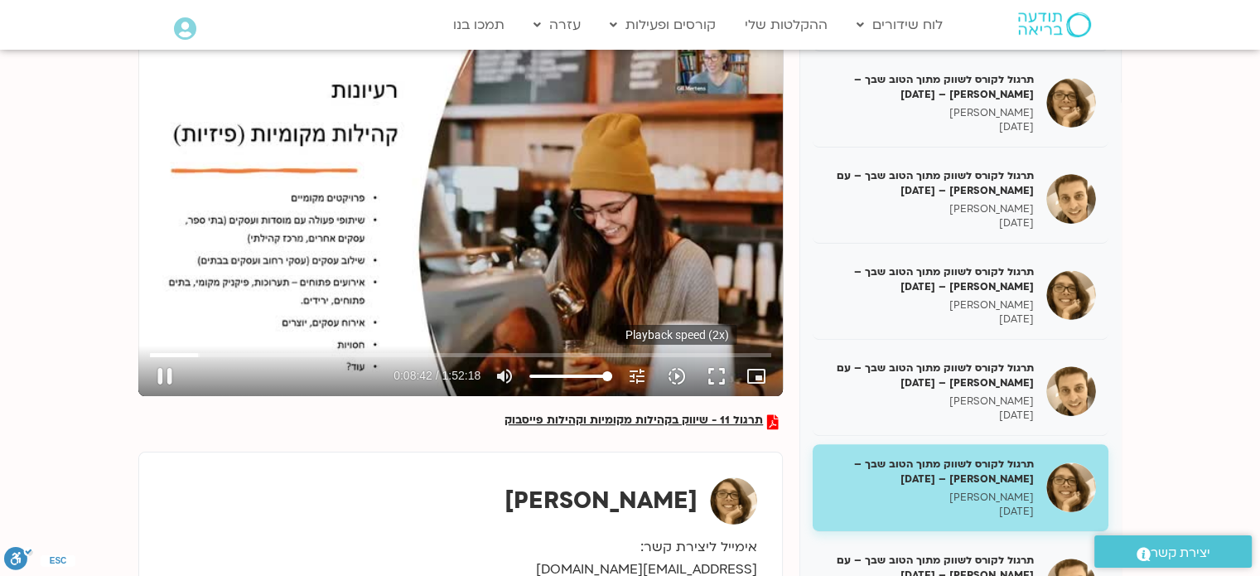
click at [676, 382] on icon "slow_motion_video" at bounding box center [677, 376] width 20 height 20
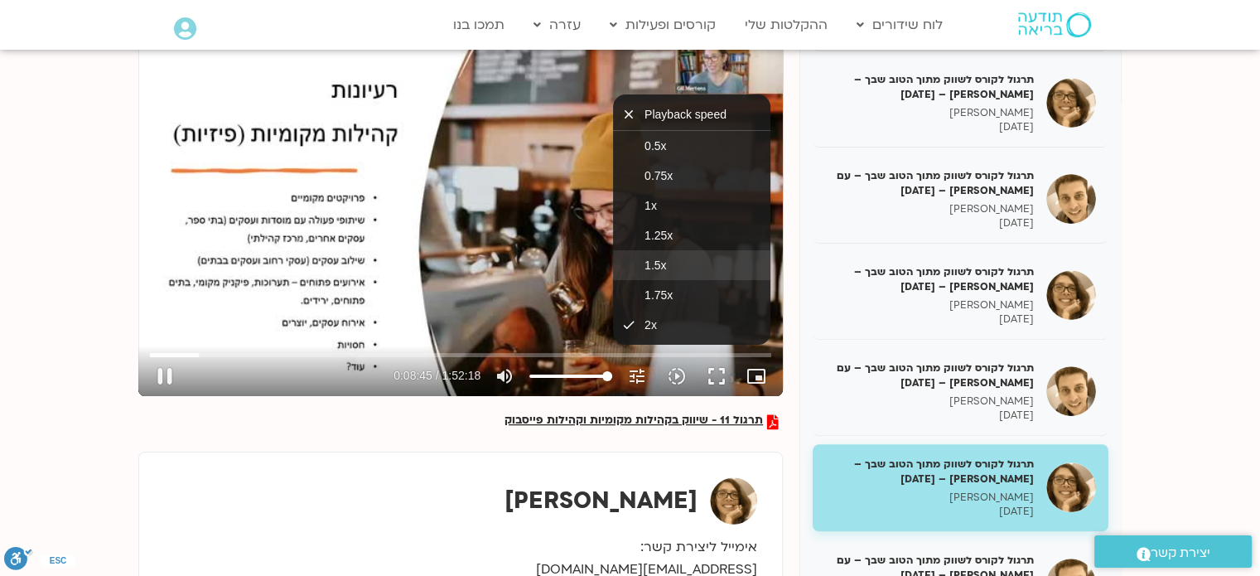
click at [671, 263] on button "1.5x" at bounding box center [691, 265] width 157 height 30
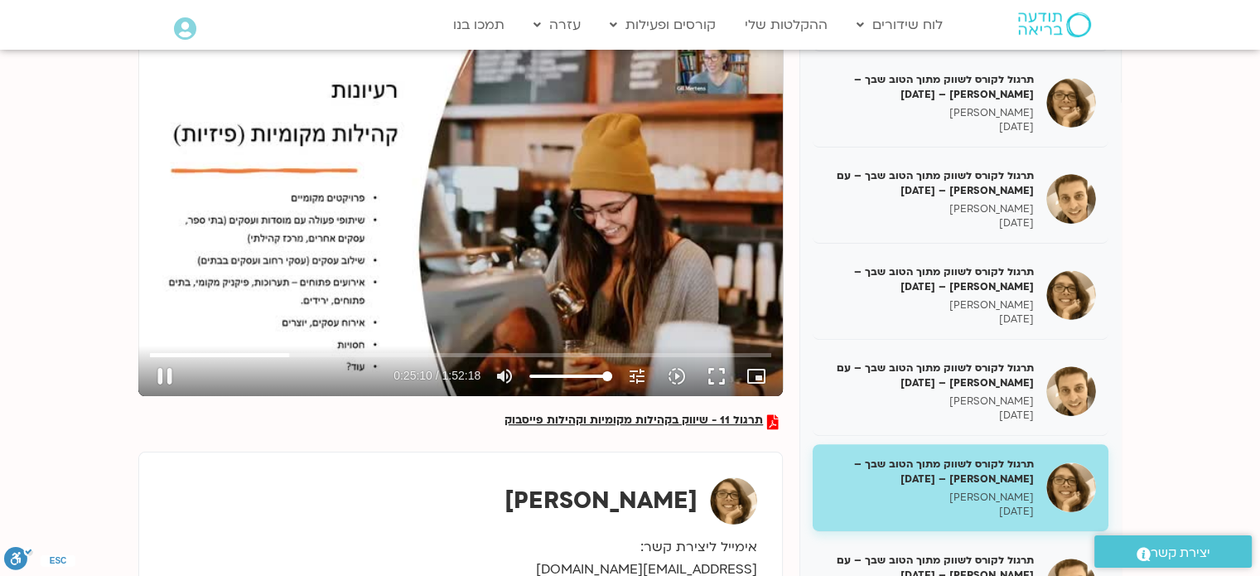
click at [335, 335] on div "Skip ad 33:03 pause 0:25:10 / 1:52:18 volume_up Mute tune Resolution Auto 360p …" at bounding box center [460, 214] width 644 height 363
click at [272, 352] on input "Seek" at bounding box center [460, 355] width 621 height 10
click at [255, 354] on input "Seek" at bounding box center [460, 355] width 621 height 10
click at [258, 350] on input "Seek" at bounding box center [460, 355] width 621 height 10
click at [596, 417] on span "תרגול 11 - שיווק בקהילות מקומיות וקהילות פייסבוק" at bounding box center [633, 421] width 258 height 15
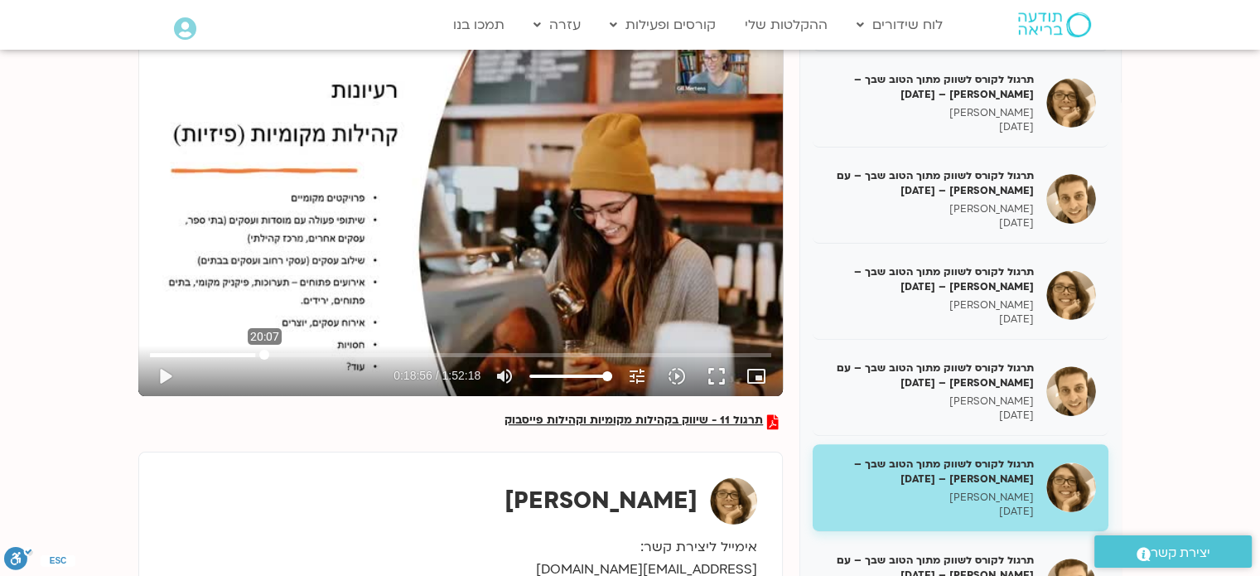
click at [264, 350] on input "Seek" at bounding box center [460, 355] width 621 height 10
click at [275, 354] on input "Seek" at bounding box center [460, 355] width 621 height 10
click at [282, 354] on input "Seek" at bounding box center [460, 355] width 621 height 10
click at [291, 356] on input "Seek" at bounding box center [460, 355] width 621 height 10
click at [301, 352] on input "Seek" at bounding box center [460, 355] width 621 height 10
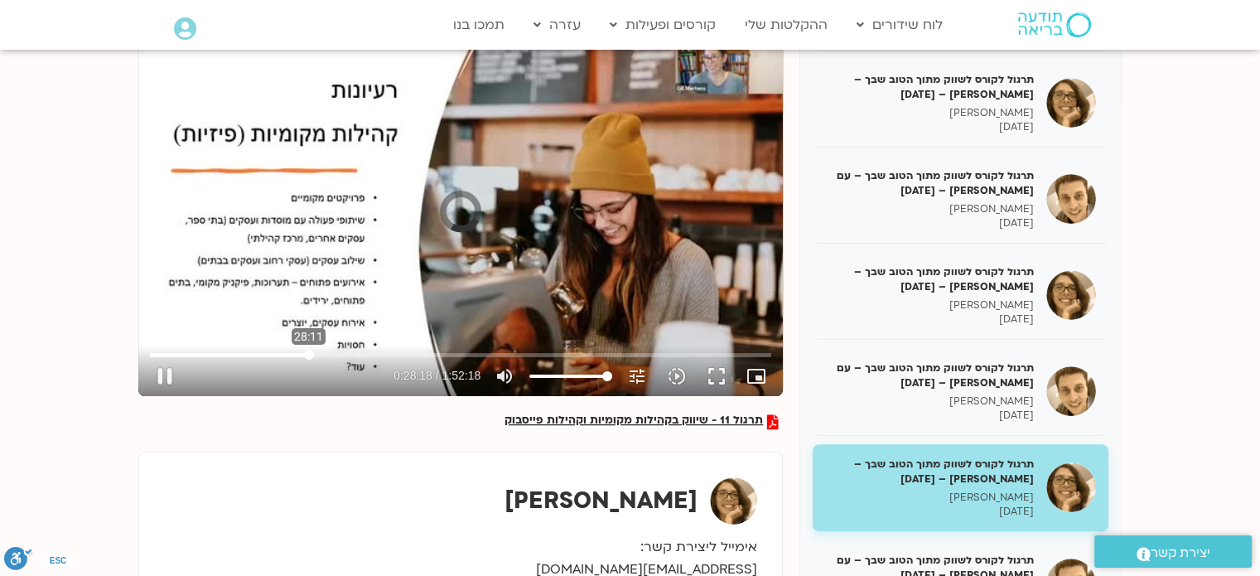
click at [308, 351] on input "Seek" at bounding box center [460, 355] width 621 height 10
click at [315, 354] on input "Seek" at bounding box center [460, 355] width 621 height 10
click at [301, 353] on input "Seek" at bounding box center [460, 355] width 621 height 10
click at [163, 371] on button "play_arrow" at bounding box center [165, 376] width 40 height 40
type input "1630.292877"
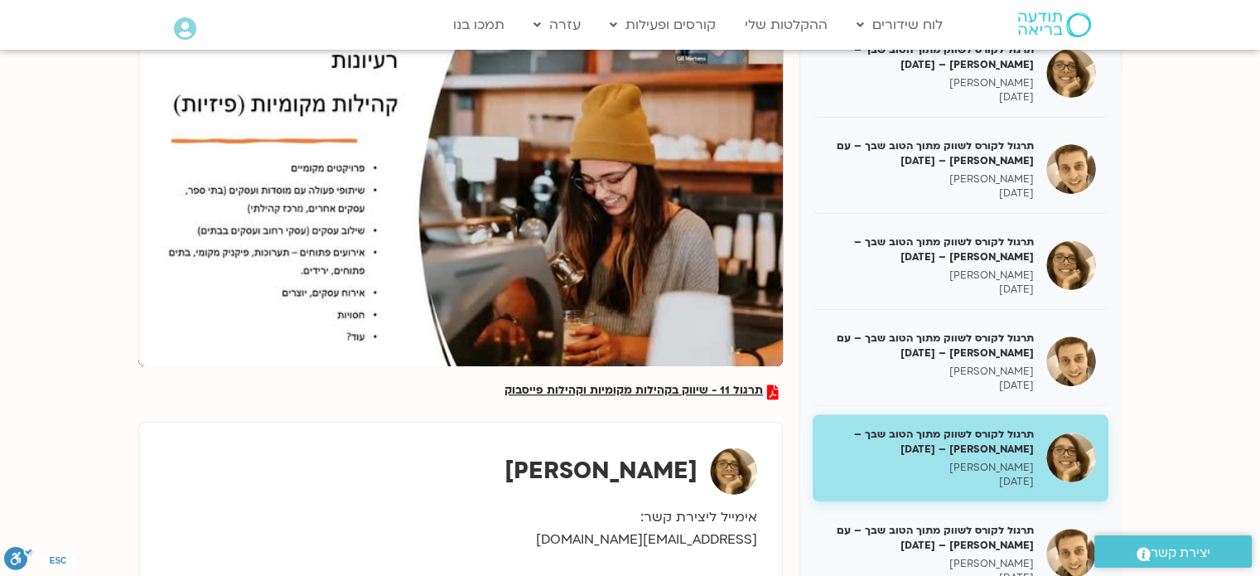
scroll to position [265, 0]
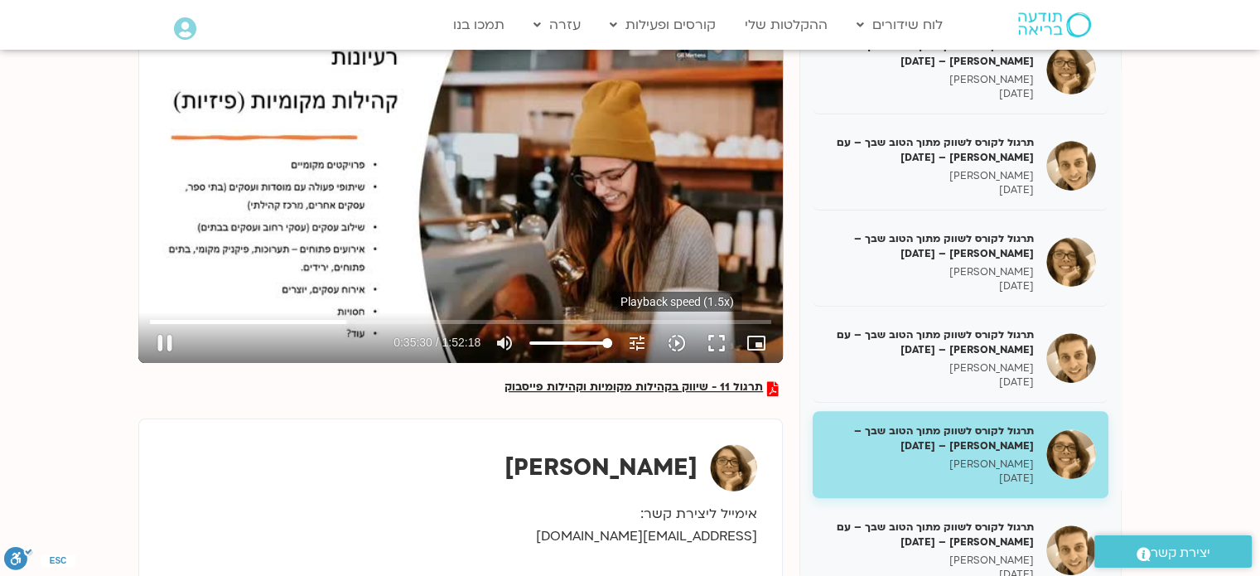
click at [678, 343] on icon "slow_motion_video" at bounding box center [677, 343] width 20 height 20
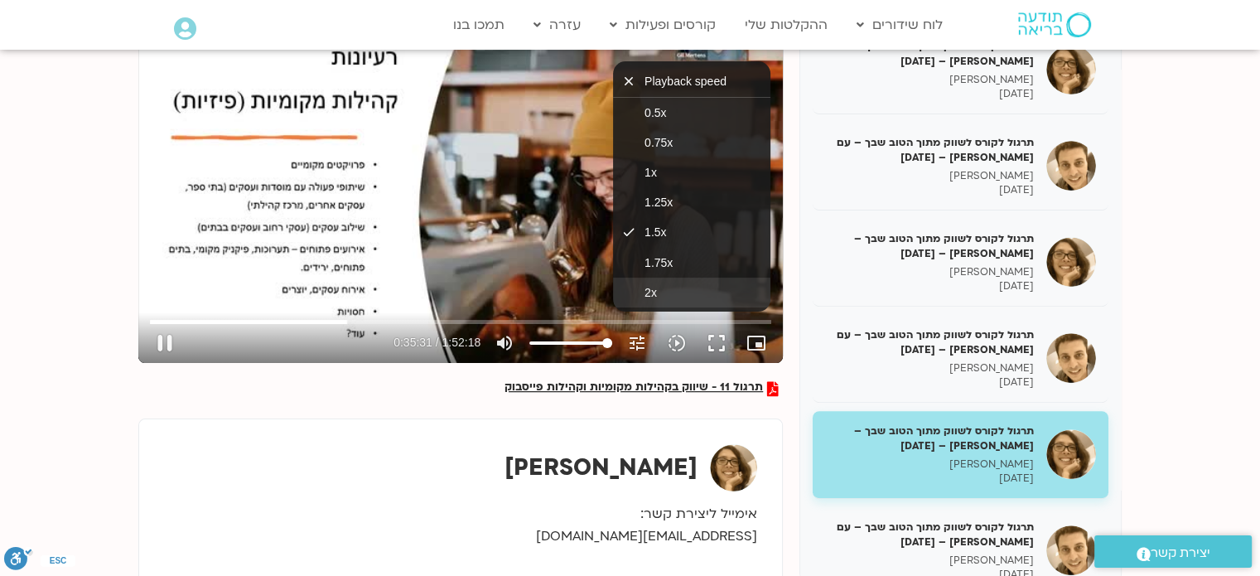
click at [668, 287] on button "2x" at bounding box center [691, 292] width 157 height 30
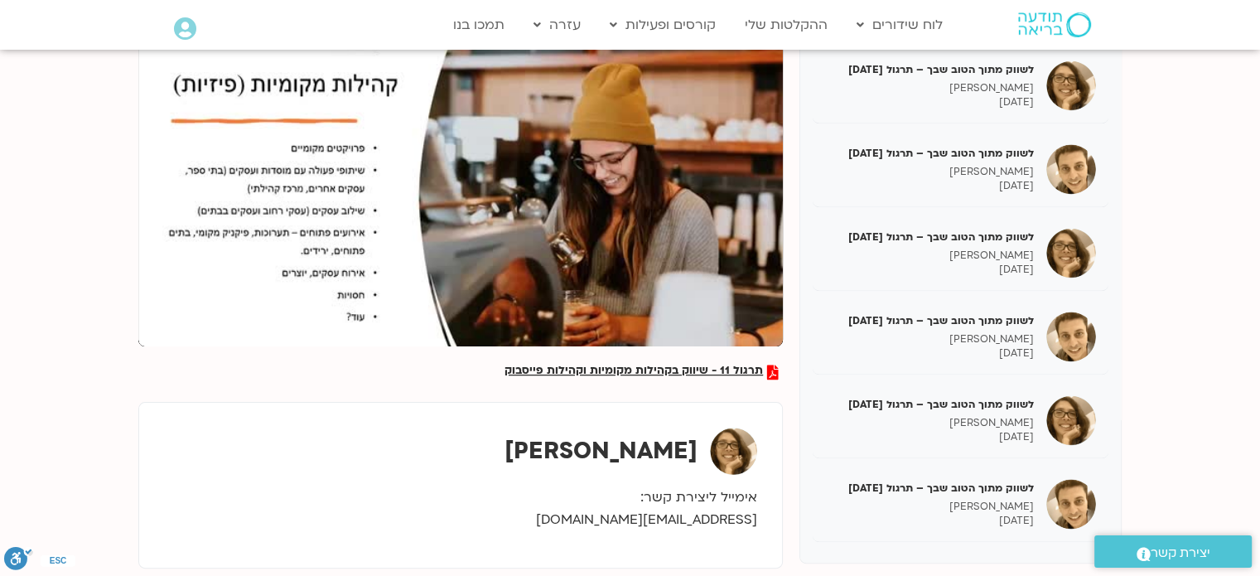
scroll to position [224, 0]
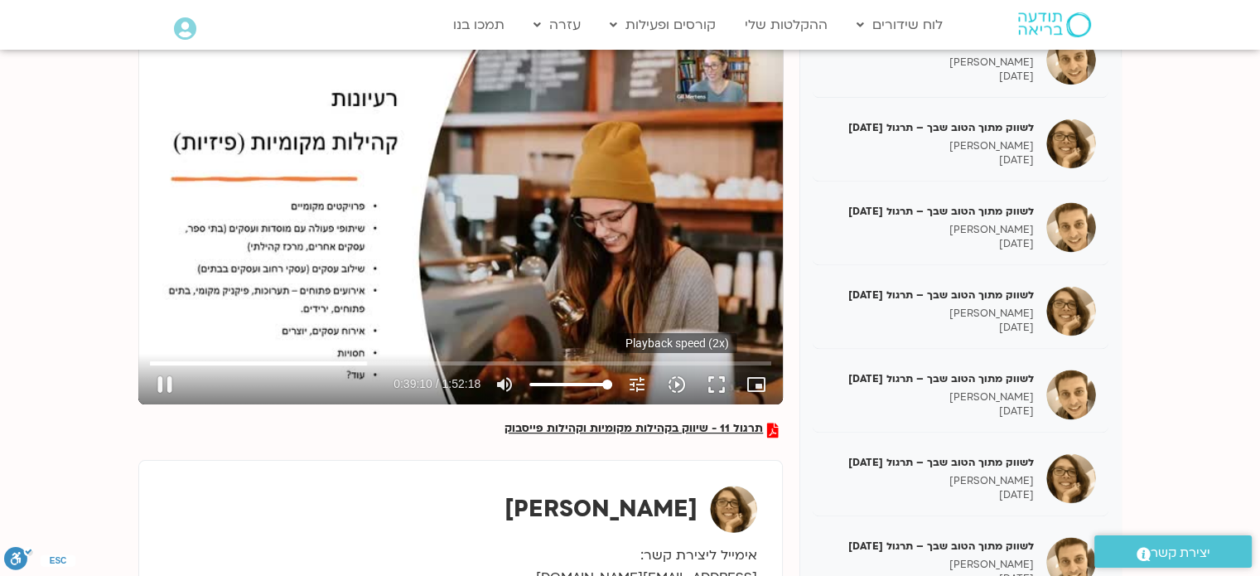
click at [678, 383] on icon "slow_motion_video" at bounding box center [677, 384] width 20 height 20
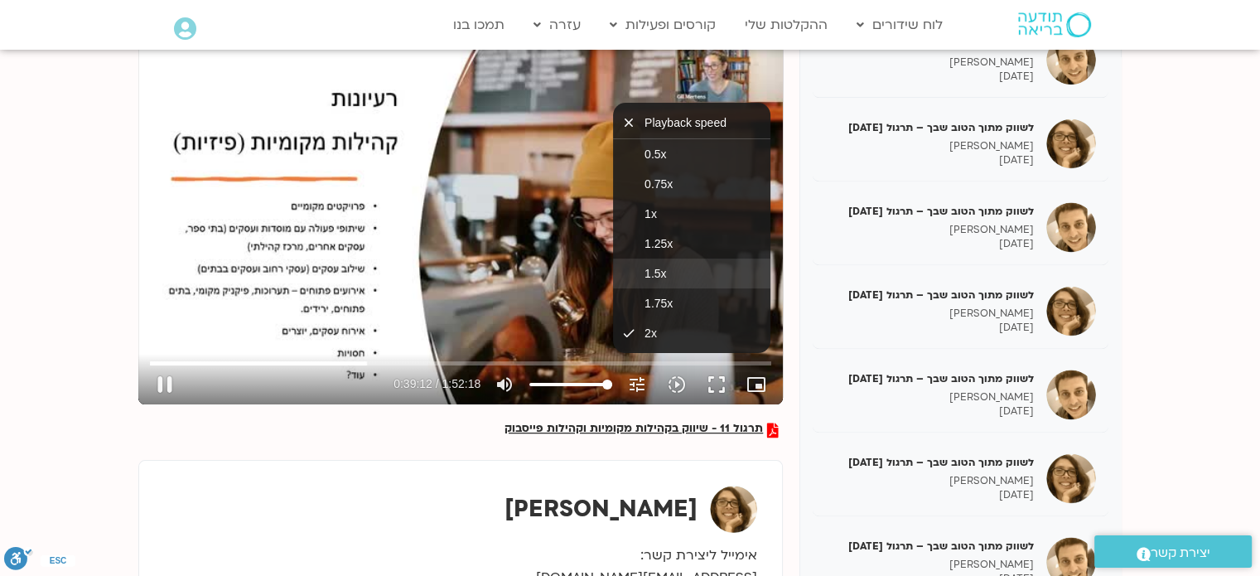
click at [666, 267] on span "1.5x" at bounding box center [655, 273] width 22 height 13
click at [574, 277] on div "Skip ad 36:51 pause 0:39:14 / 1:52:18 volume_up Mute tune Resolution Auto 360p …" at bounding box center [460, 222] width 644 height 363
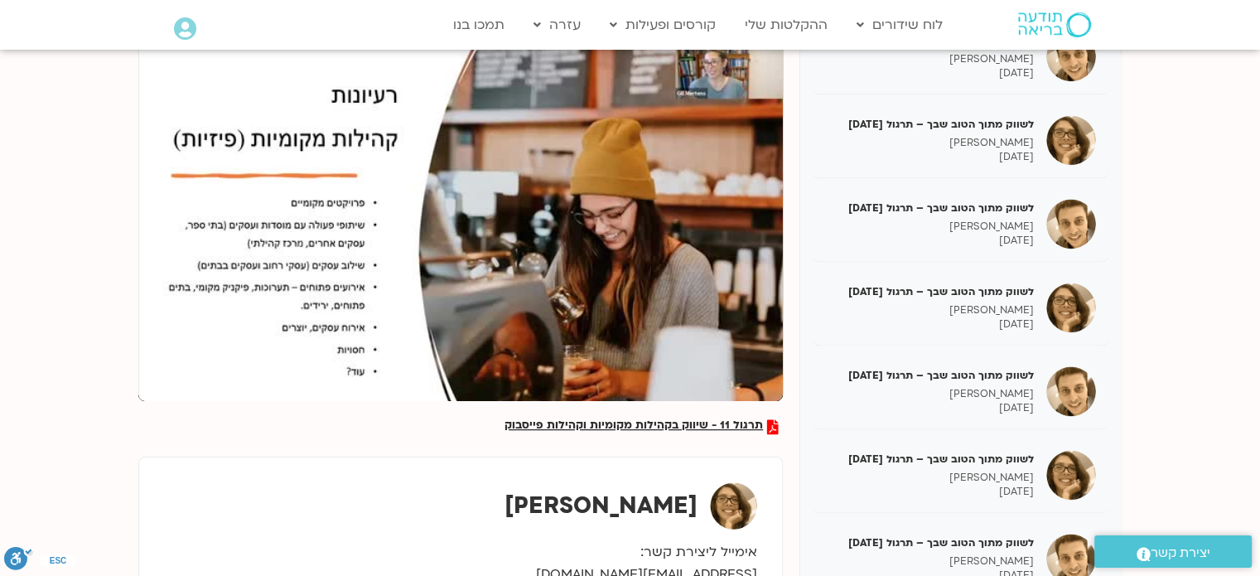
scroll to position [242, 0]
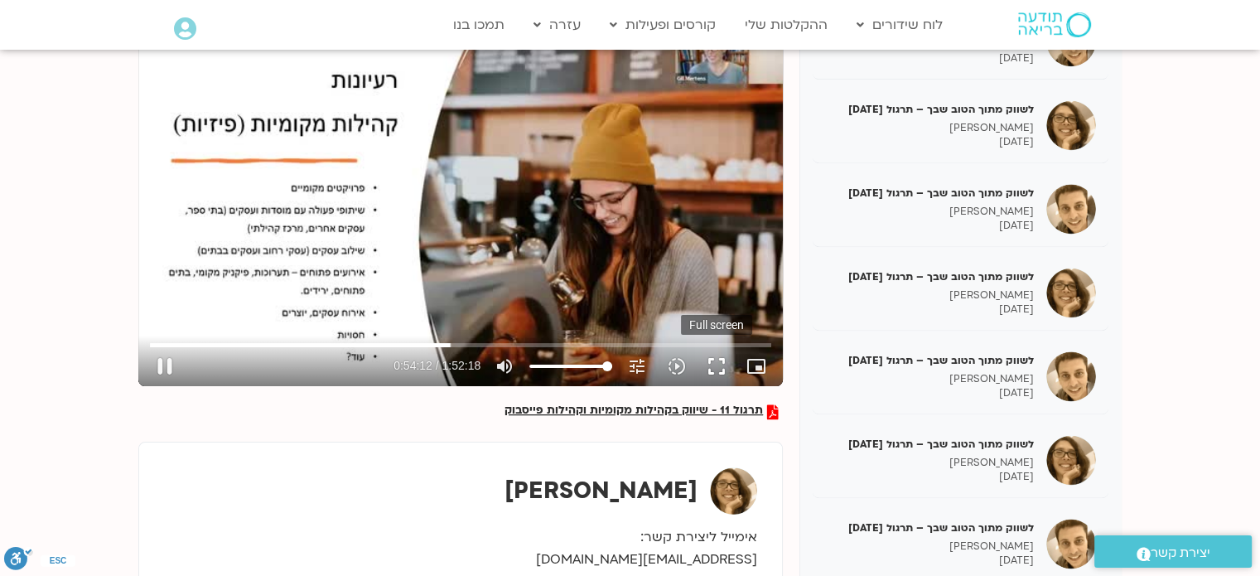
click at [722, 366] on button "fullscreen" at bounding box center [717, 366] width 40 height 40
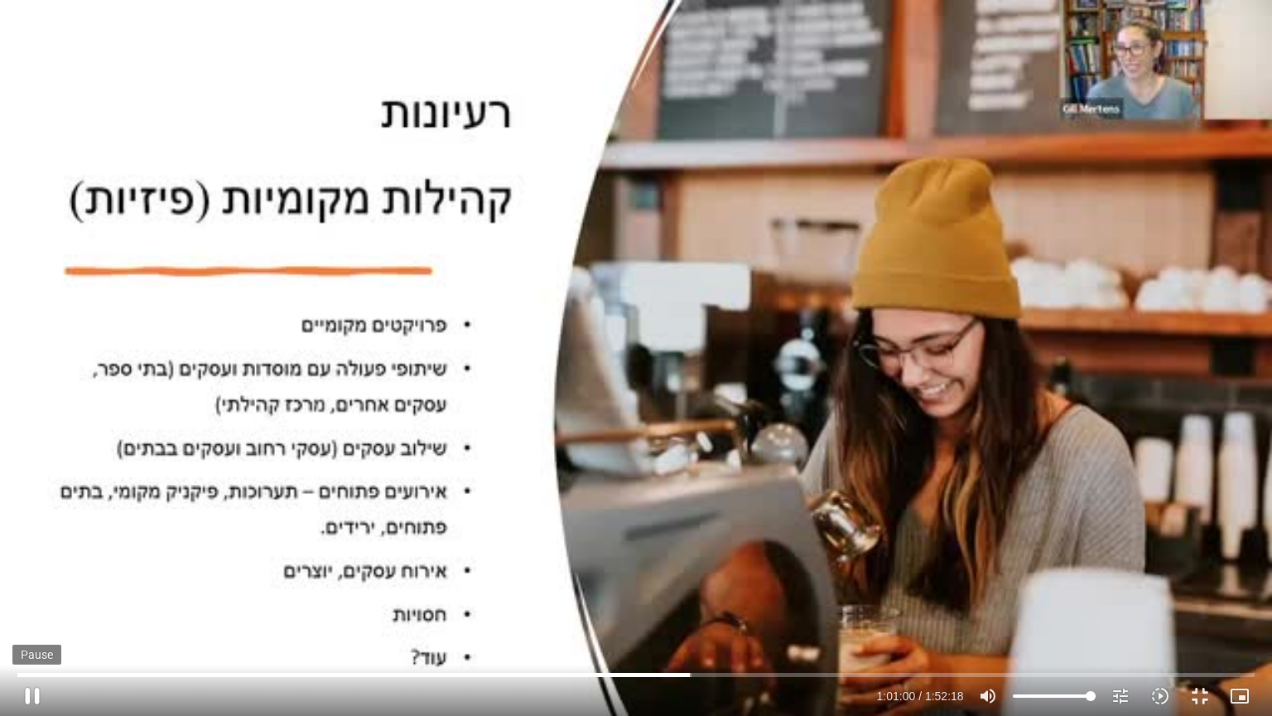
click at [38, 575] on button "pause" at bounding box center [32, 696] width 40 height 40
type input "3660.364888"
click at [1198, 575] on button "fullscreen_exit" at bounding box center [1200, 696] width 40 height 40
